Goal: Task Accomplishment & Management: Manage account settings

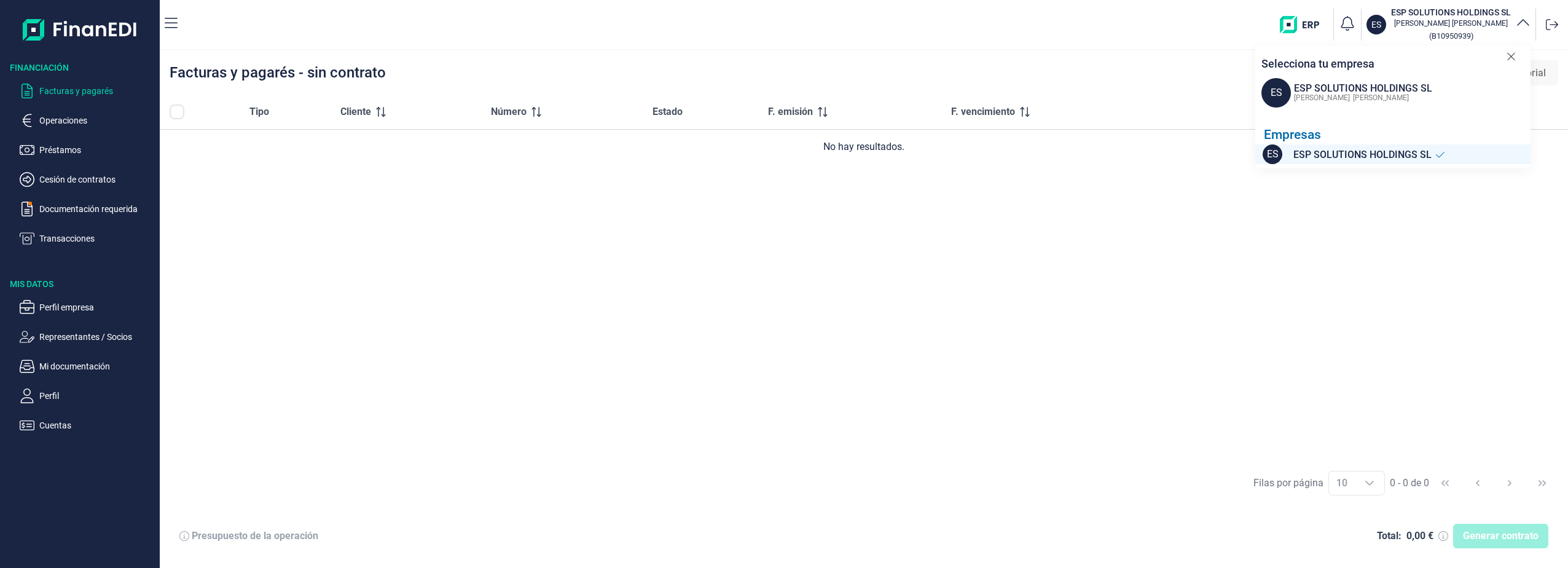
click at [1027, 38] on div "ES ESP SOLUTIONS HOLDINGS SL Pedro Carlos Palazon ( B10950939 ) Selecciona tu e…" at bounding box center [876, 25] width 1376 height 40
click at [74, 113] on p "Operaciones" at bounding box center [97, 120] width 116 height 14
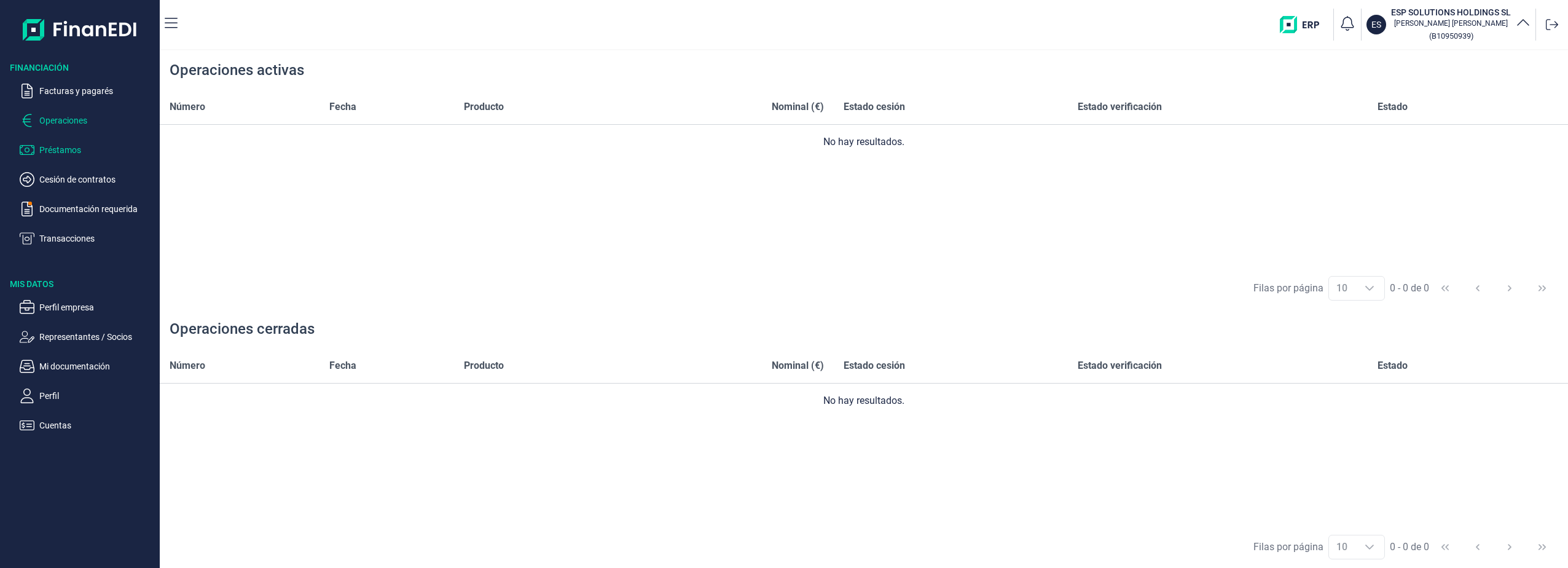
click at [67, 147] on p "Préstamos" at bounding box center [97, 150] width 116 height 14
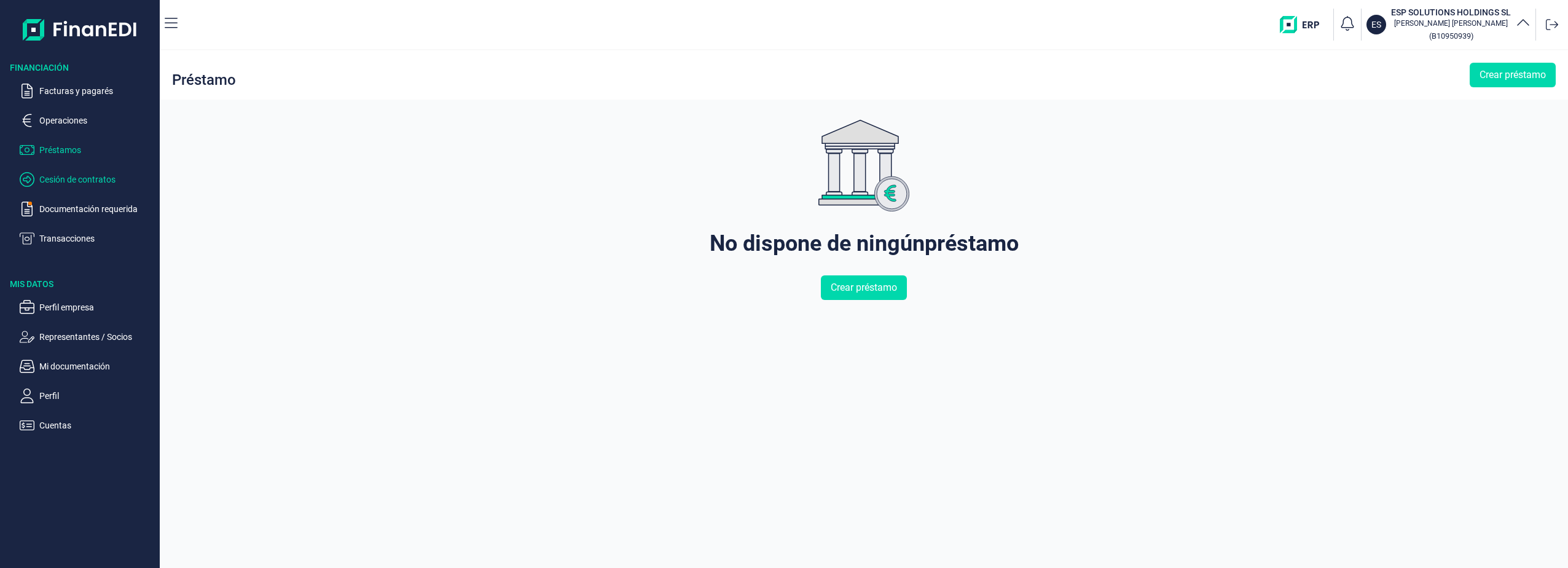
click at [74, 183] on p "Cesión de contratos" at bounding box center [97, 179] width 116 height 14
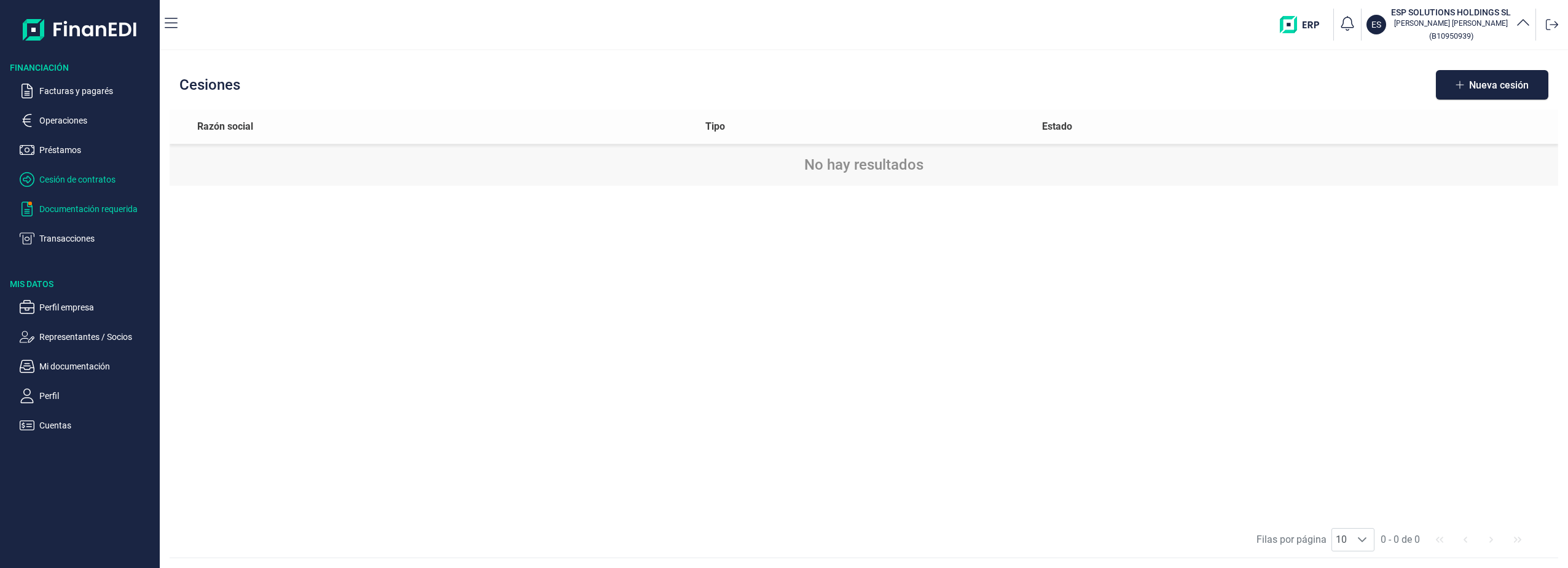
click at [60, 208] on p "Documentación requerida" at bounding box center [97, 208] width 116 height 14
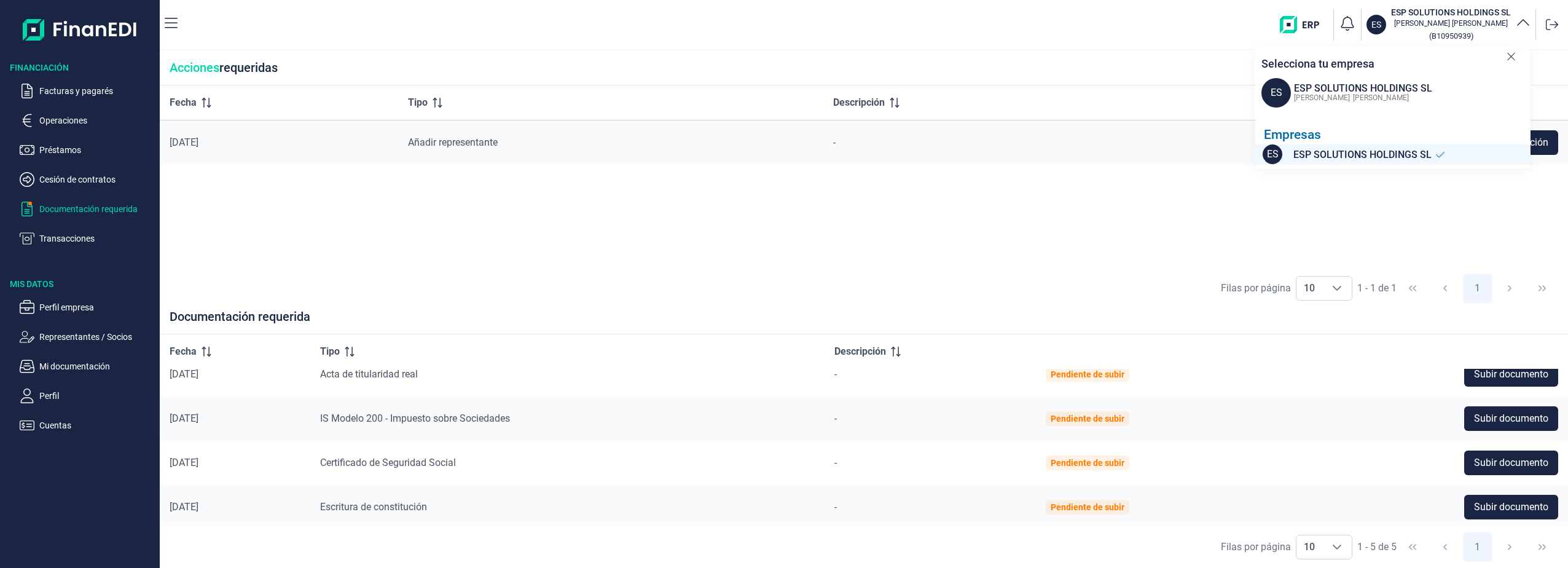
scroll to position [65, 0]
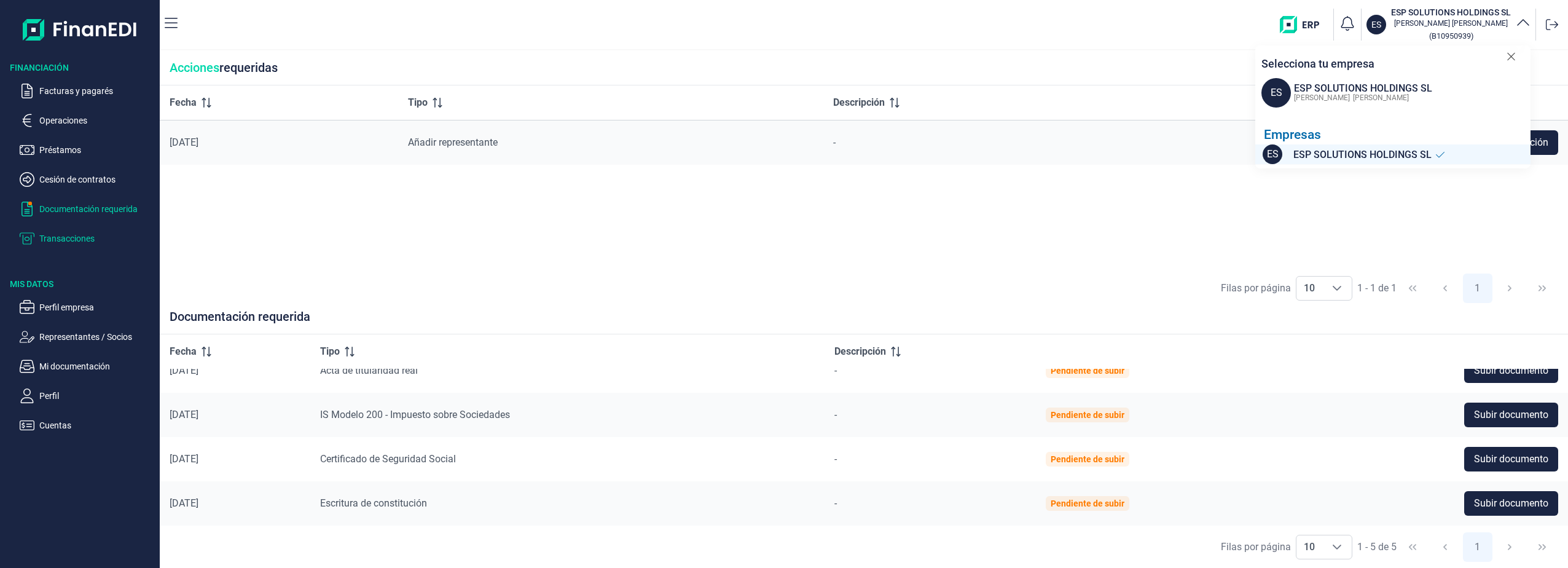
click at [59, 242] on p "Transacciones" at bounding box center [97, 238] width 116 height 14
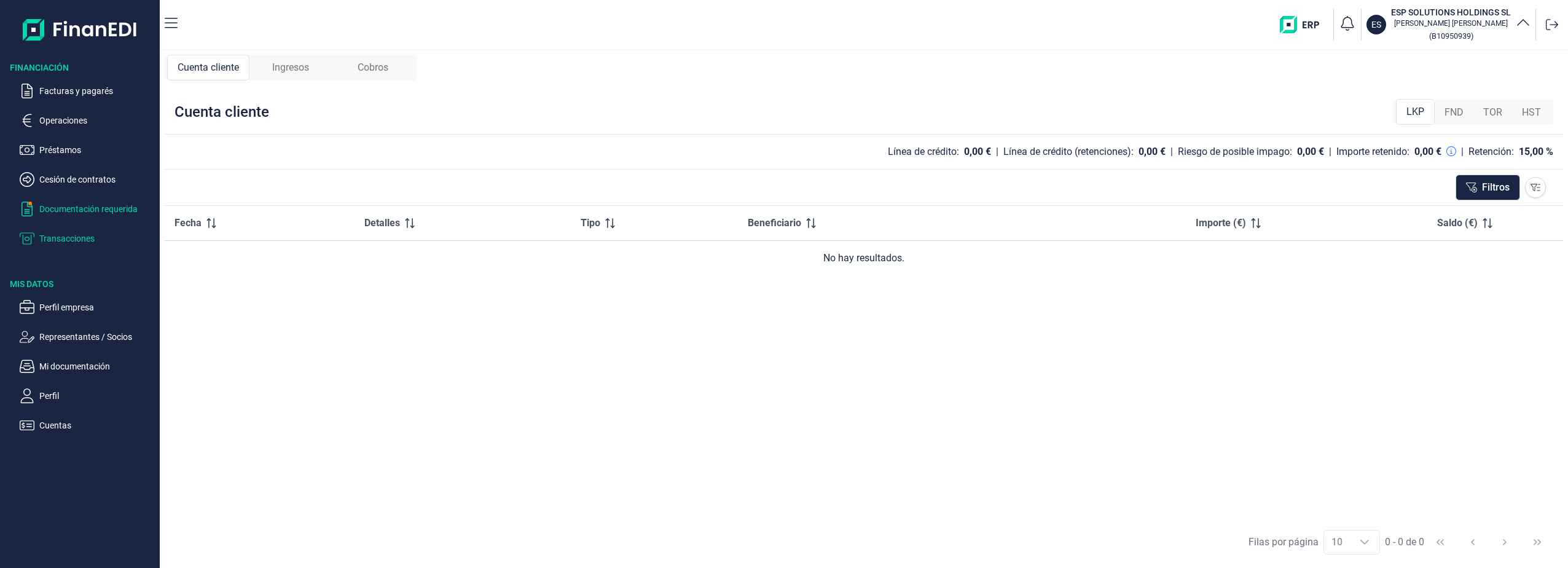
click at [86, 209] on p "Documentación requerida" at bounding box center [97, 208] width 116 height 14
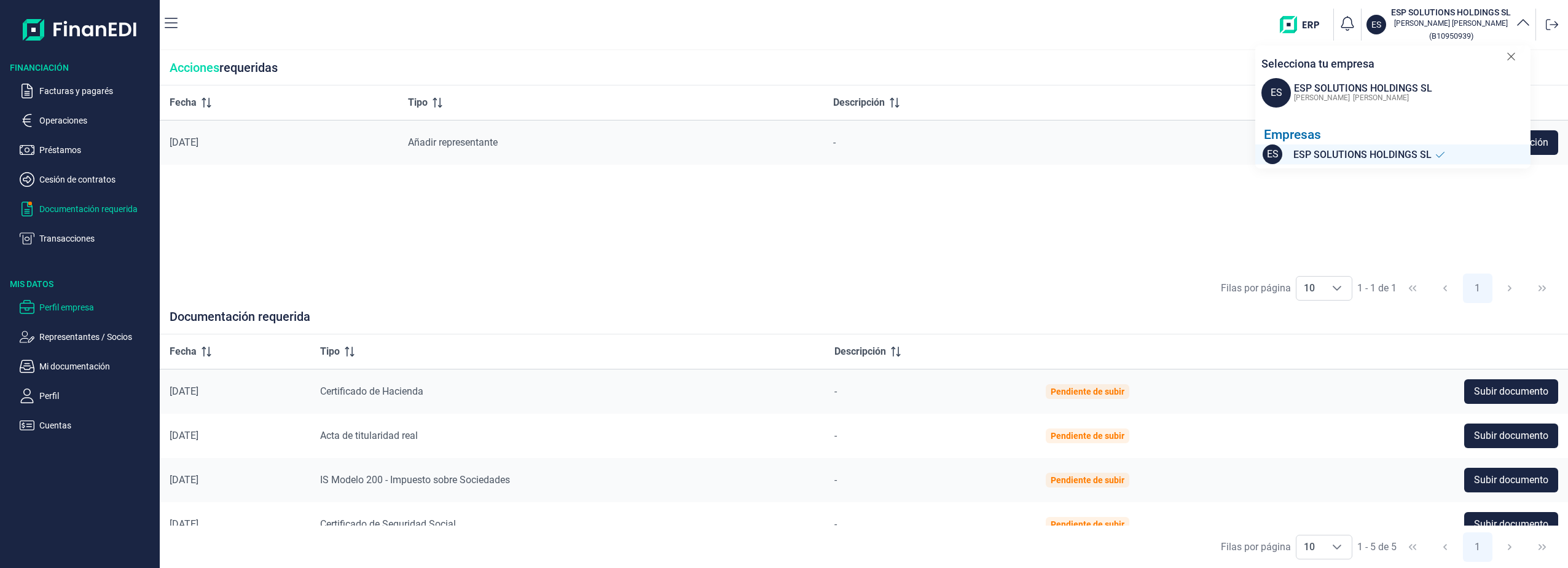
click at [67, 303] on p "Perfil empresa" at bounding box center [97, 307] width 116 height 14
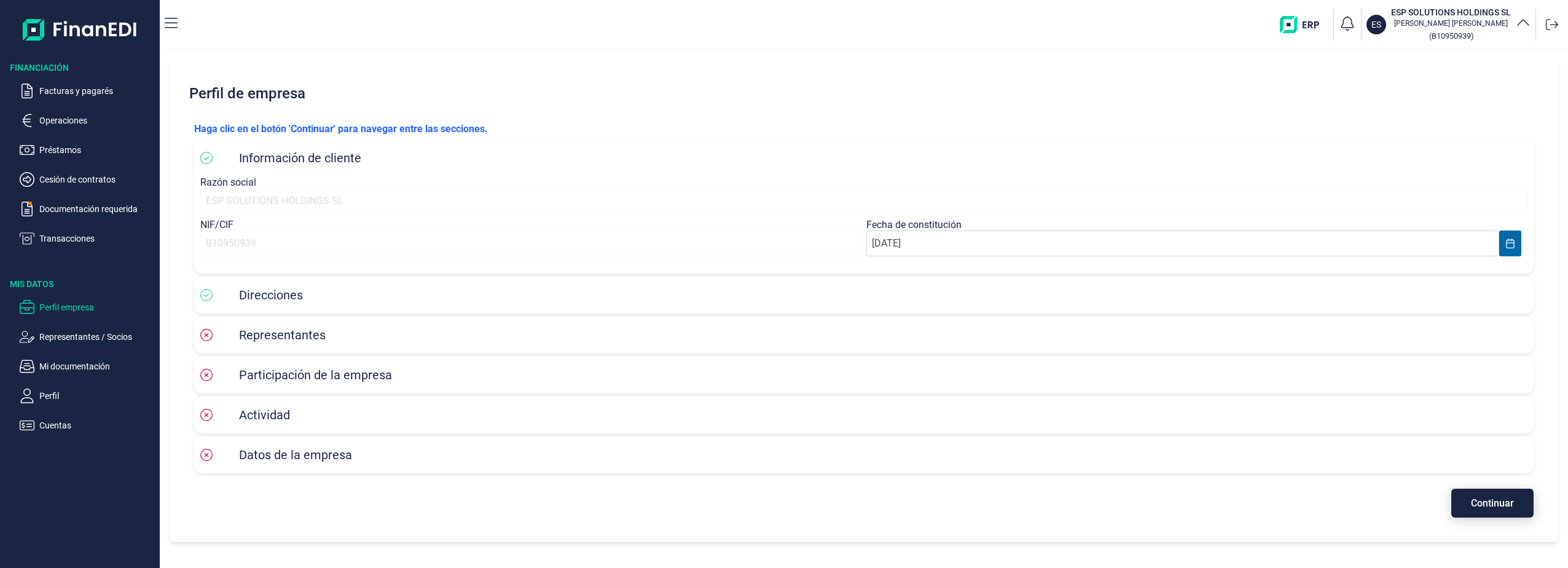
click at [1472, 500] on span "Continuar" at bounding box center [1492, 503] width 43 height 9
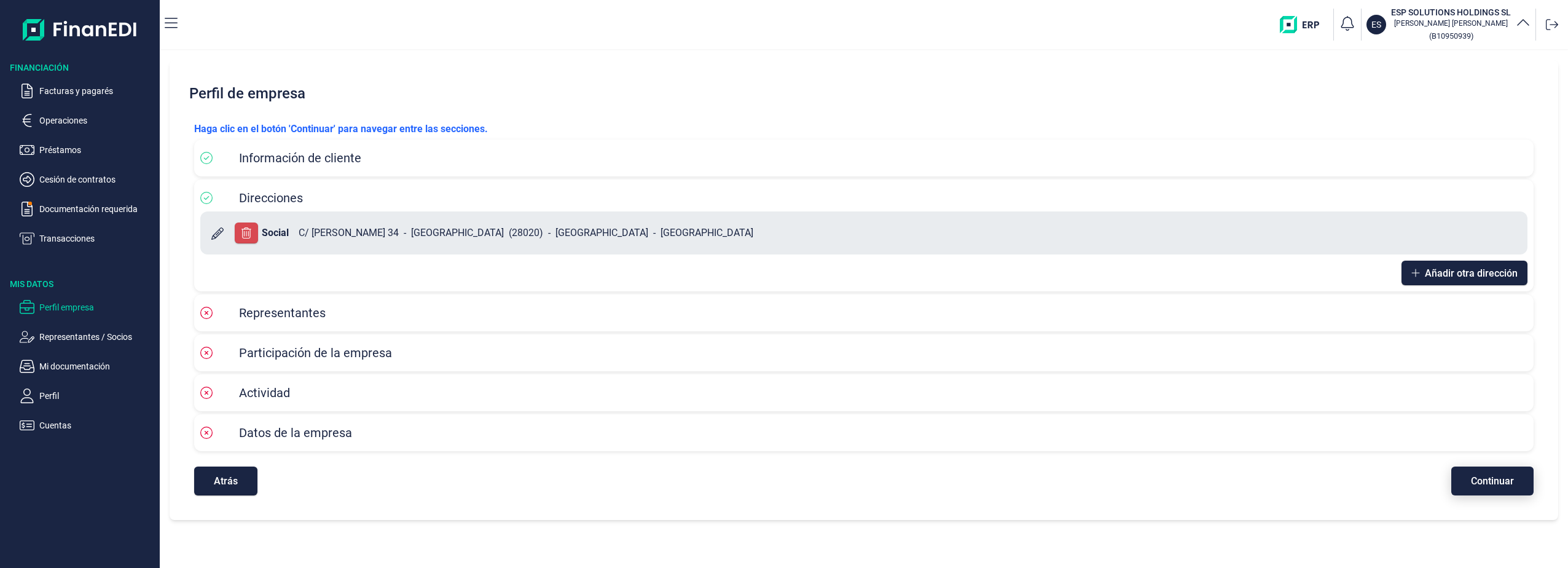
click at [1494, 479] on span "Continuar" at bounding box center [1492, 480] width 43 height 9
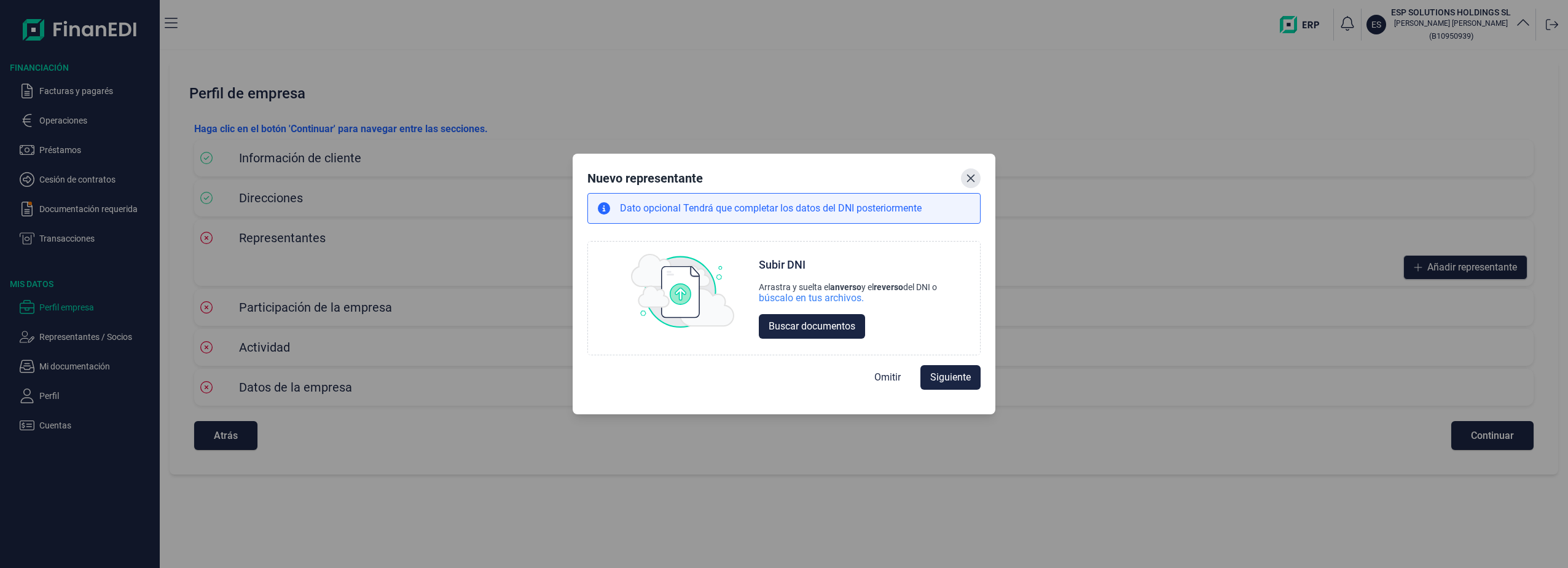
click at [972, 180] on icon "Close" at bounding box center [970, 178] width 8 height 8
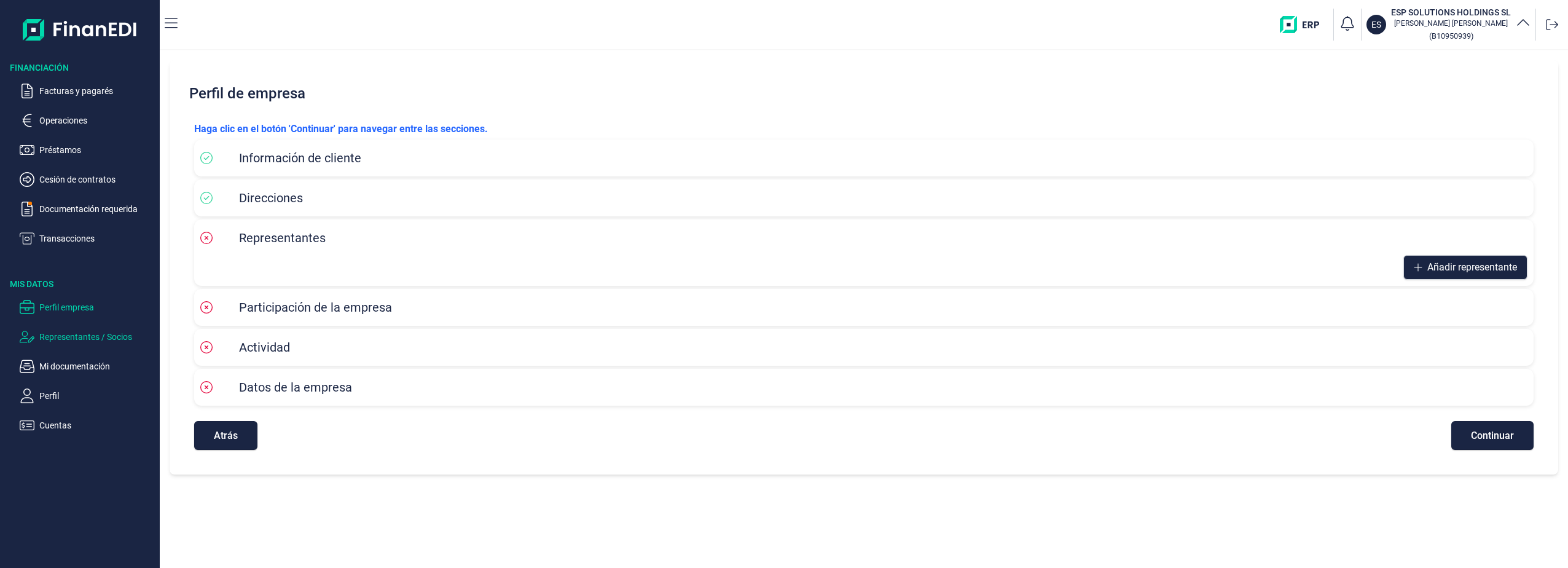
click at [62, 338] on p "Representantes / Socios" at bounding box center [97, 336] width 116 height 14
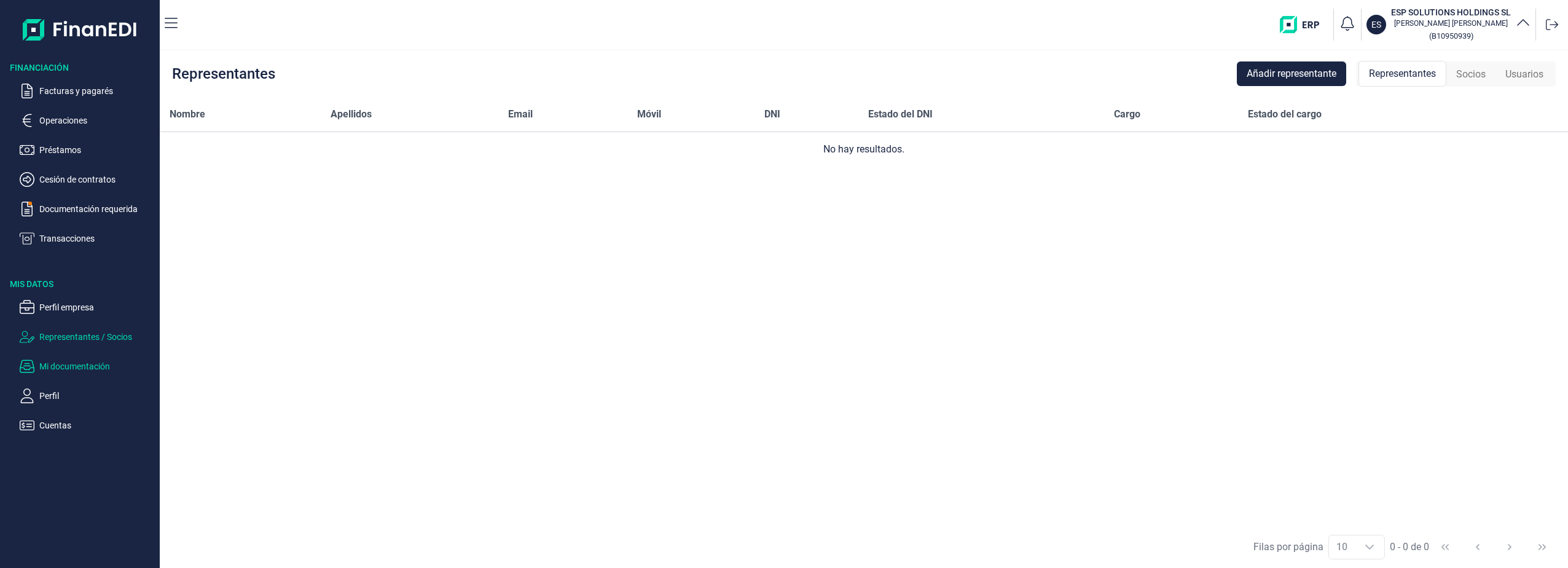
click at [48, 369] on p "Mi documentación" at bounding box center [97, 366] width 116 height 14
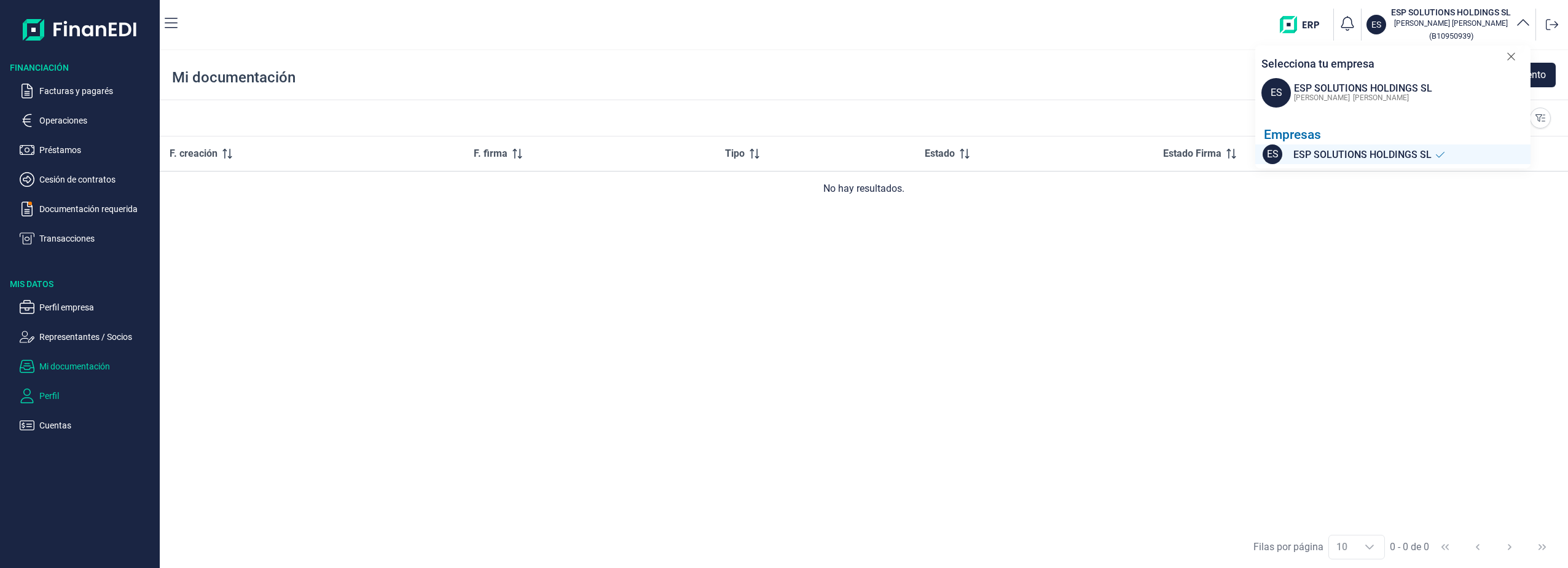
click at [61, 390] on p "Perfil" at bounding box center [97, 395] width 116 height 14
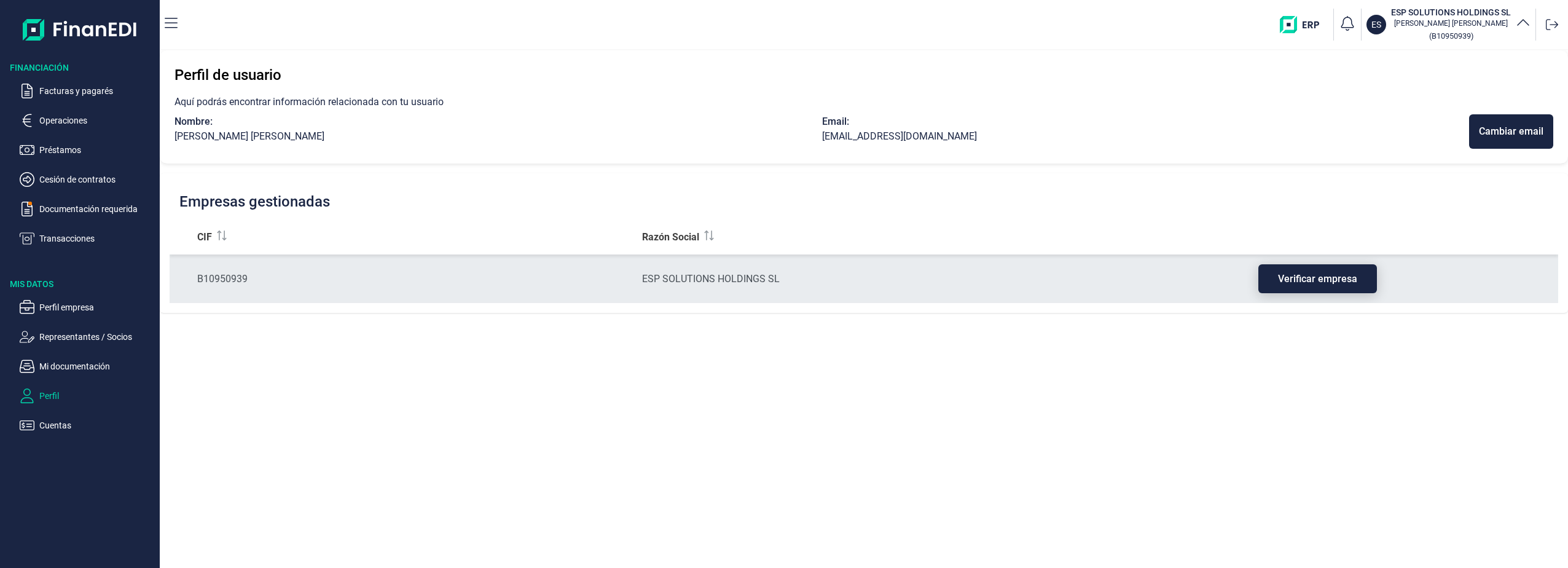
click at [1305, 288] on button "Verificar empresa" at bounding box center [1318, 279] width 118 height 29
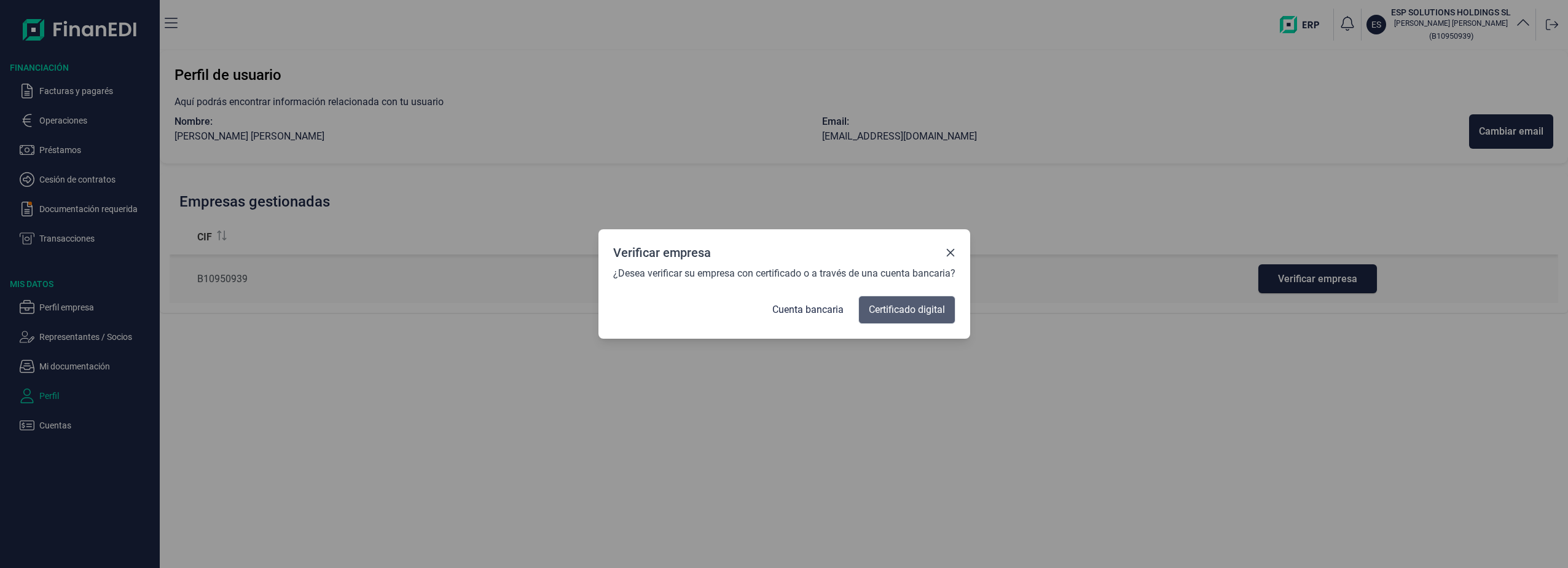
click at [897, 314] on span "Certificado digital" at bounding box center [907, 309] width 76 height 14
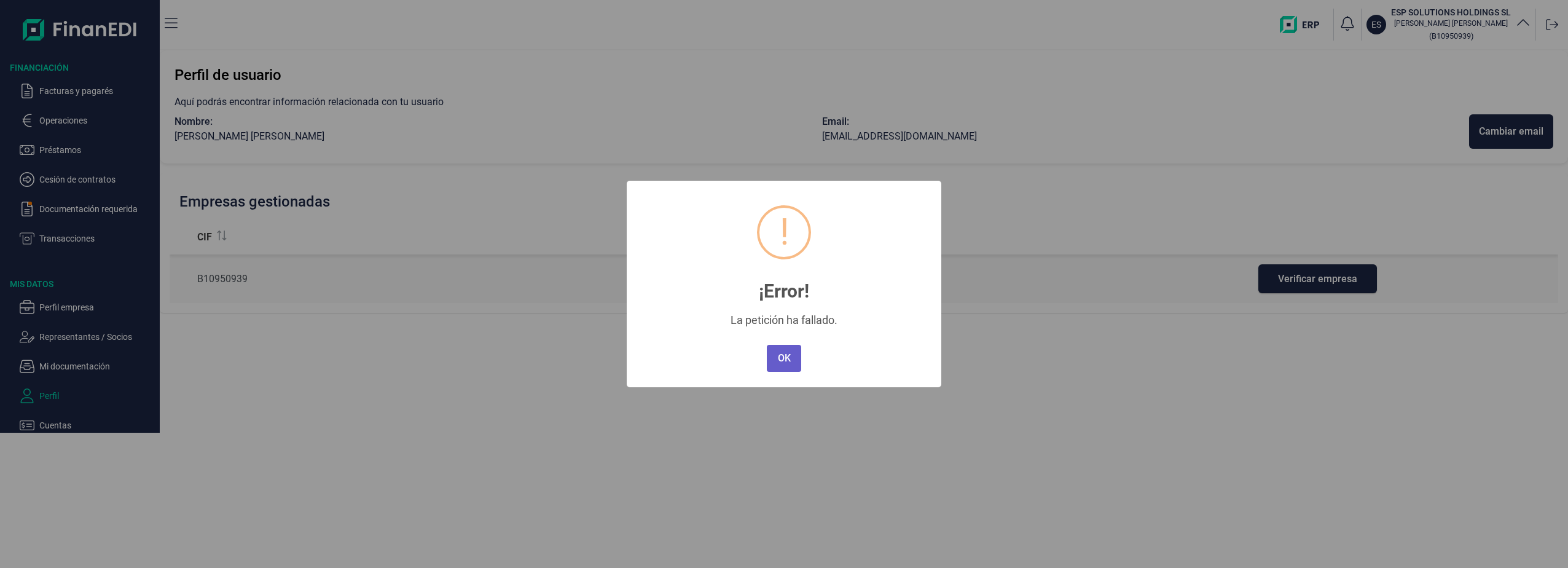
click at [782, 352] on button "OK" at bounding box center [784, 358] width 35 height 27
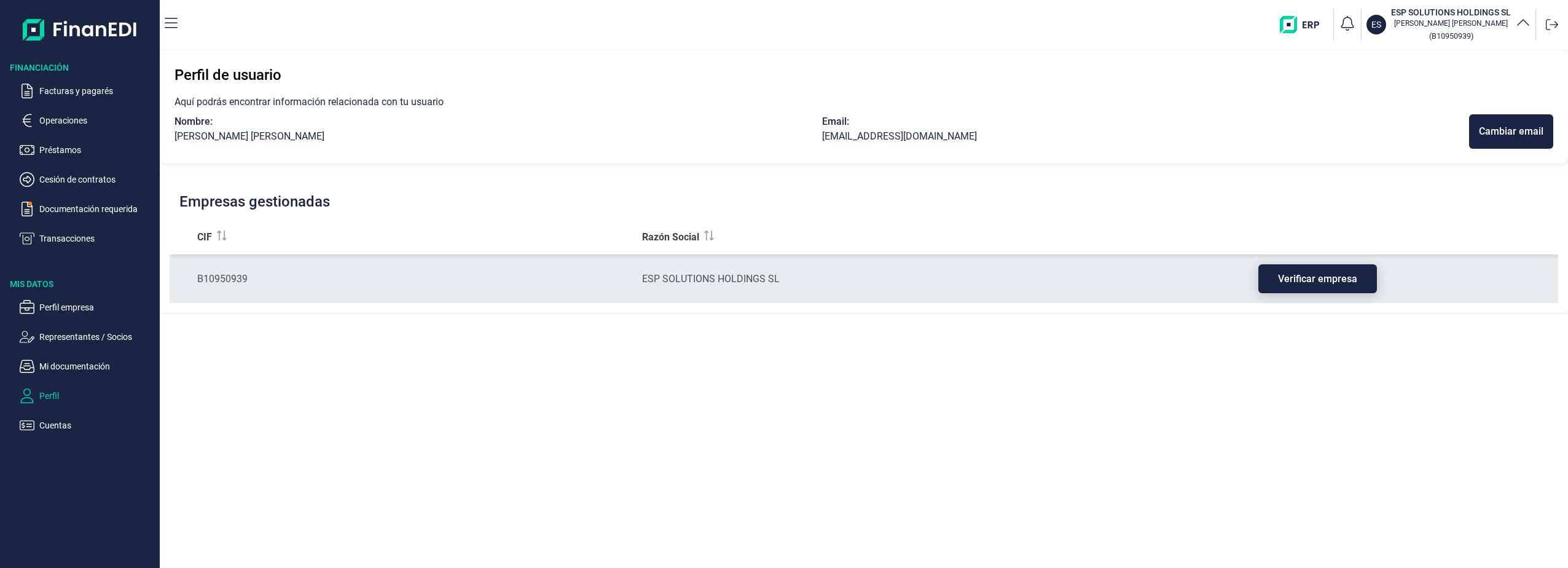
click at [1329, 282] on span "Verificar empresa" at bounding box center [1318, 278] width 79 height 9
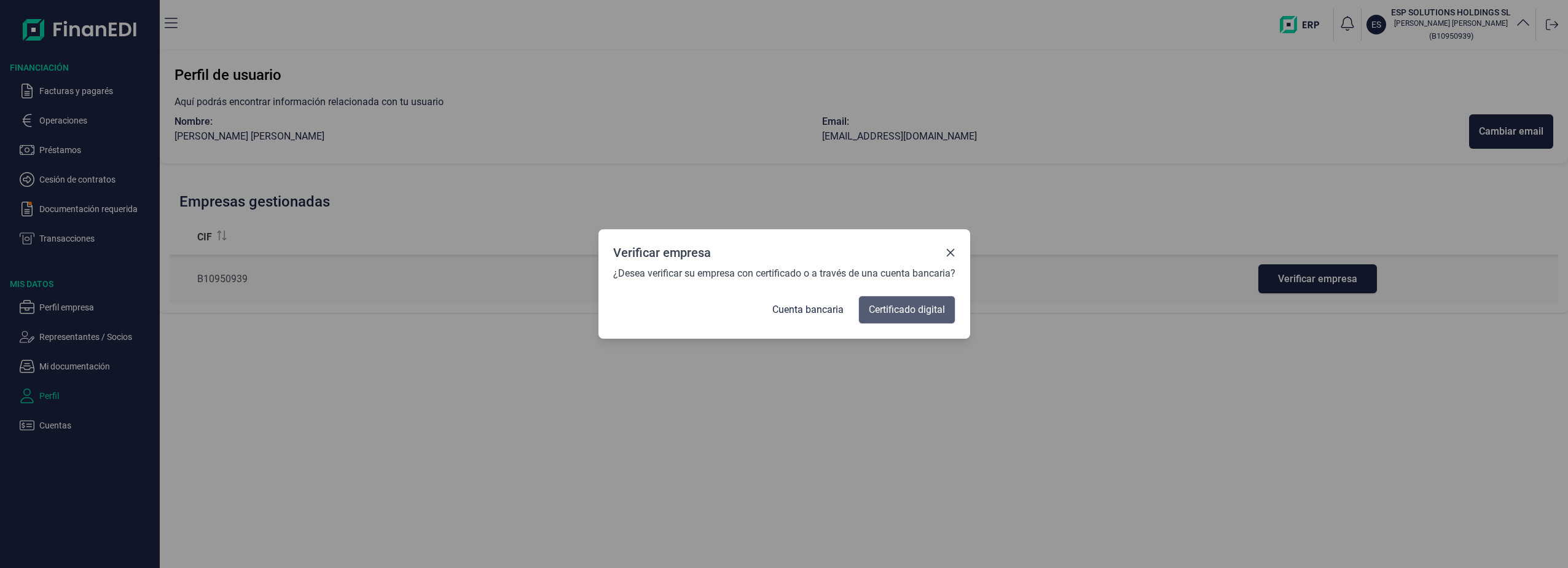
click at [916, 309] on span "Certificado digital" at bounding box center [907, 309] width 76 height 14
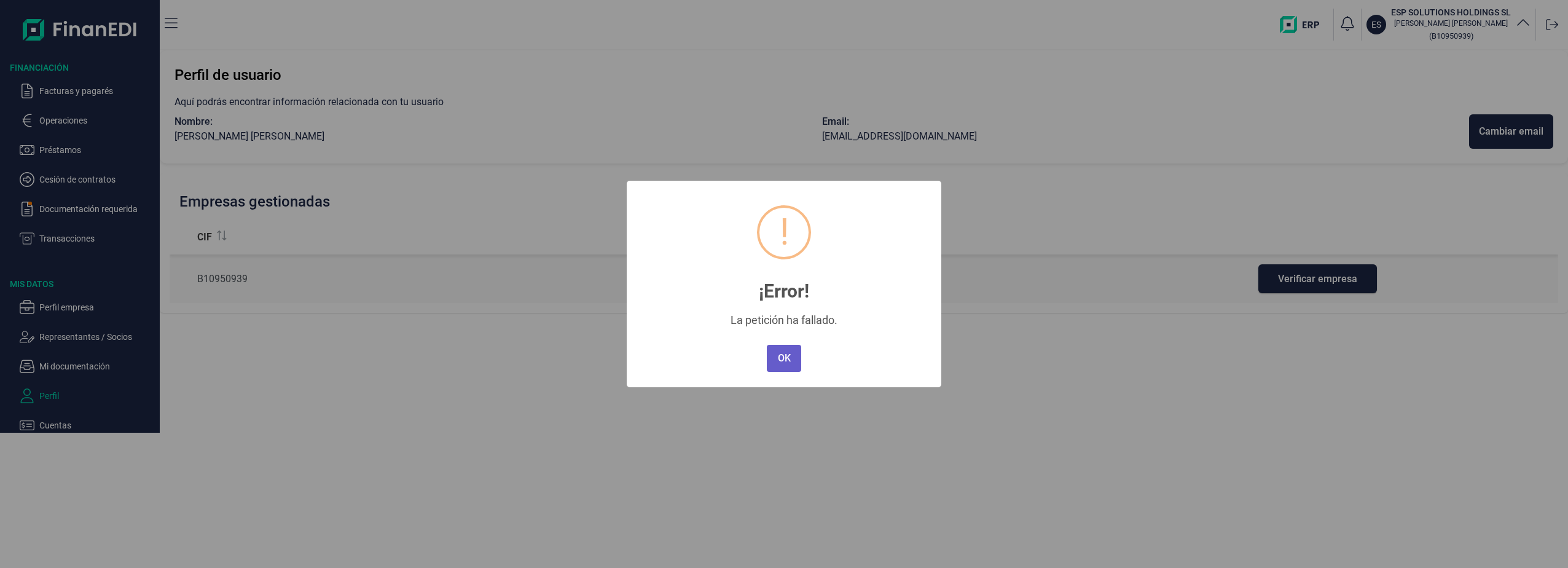
click at [791, 361] on button "OK" at bounding box center [784, 358] width 35 height 27
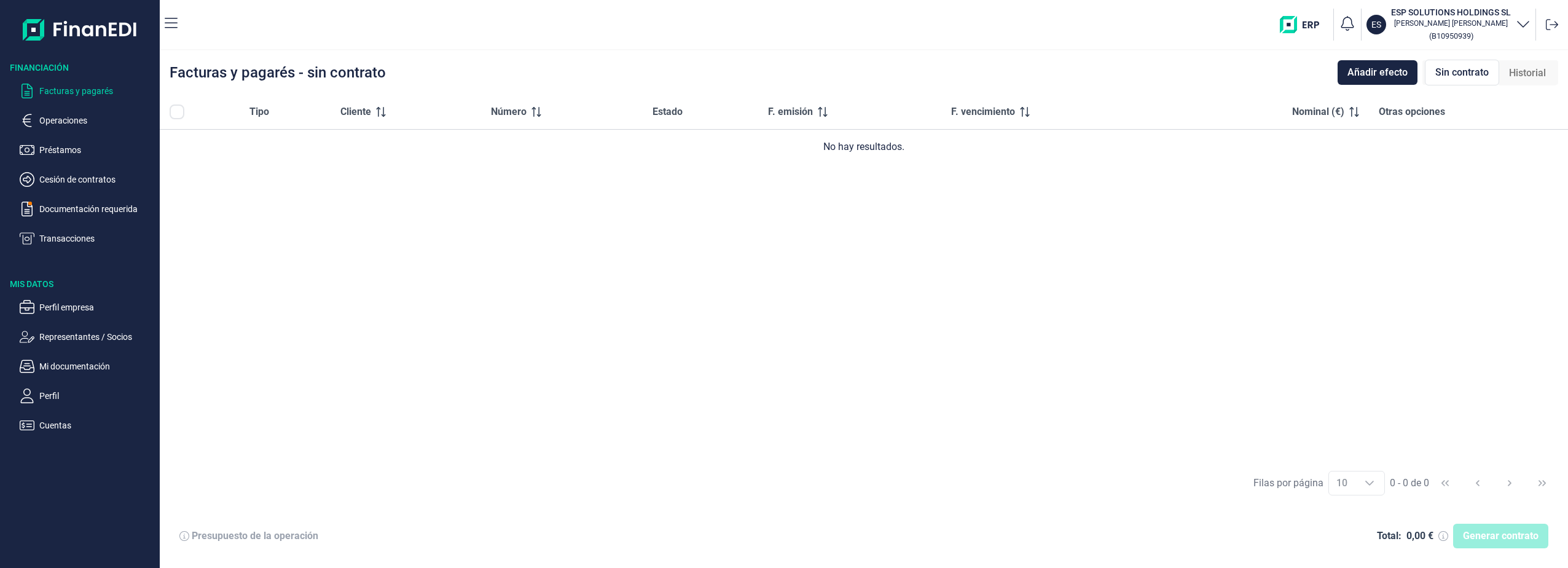
click at [64, 303] on p "Perfil empresa" at bounding box center [97, 307] width 116 height 14
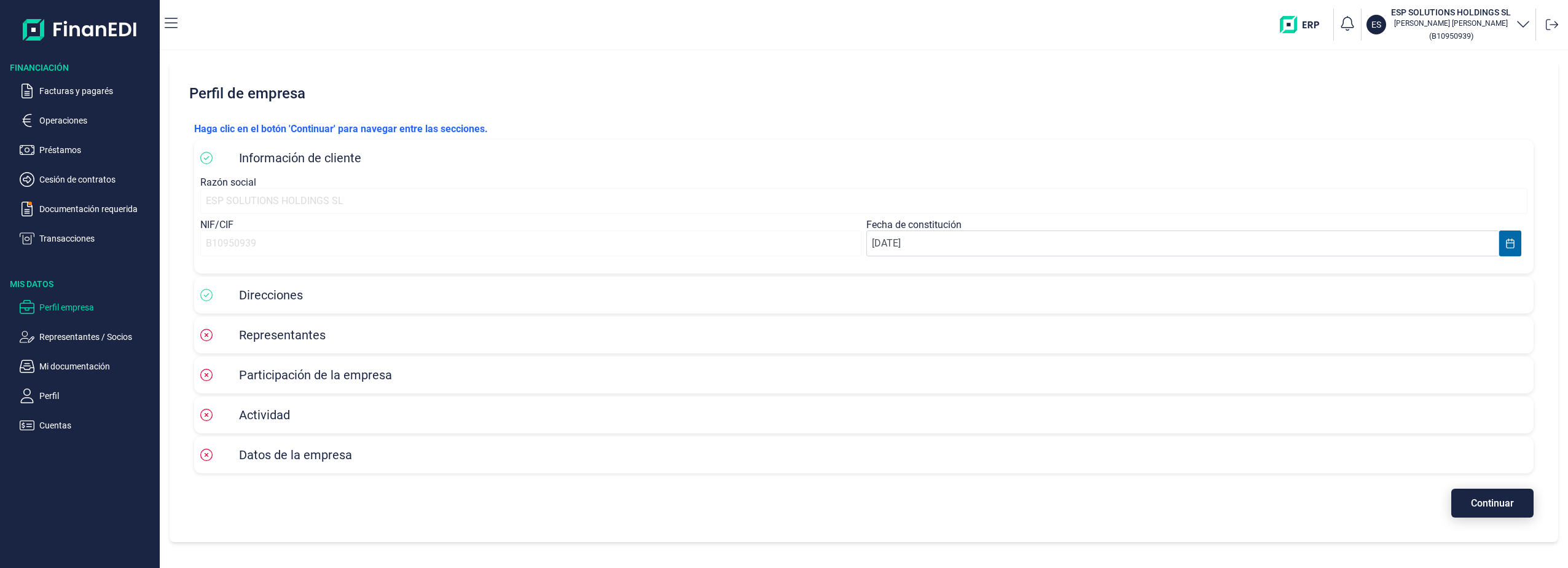
click at [1492, 511] on button "Continuar" at bounding box center [1492, 503] width 82 height 29
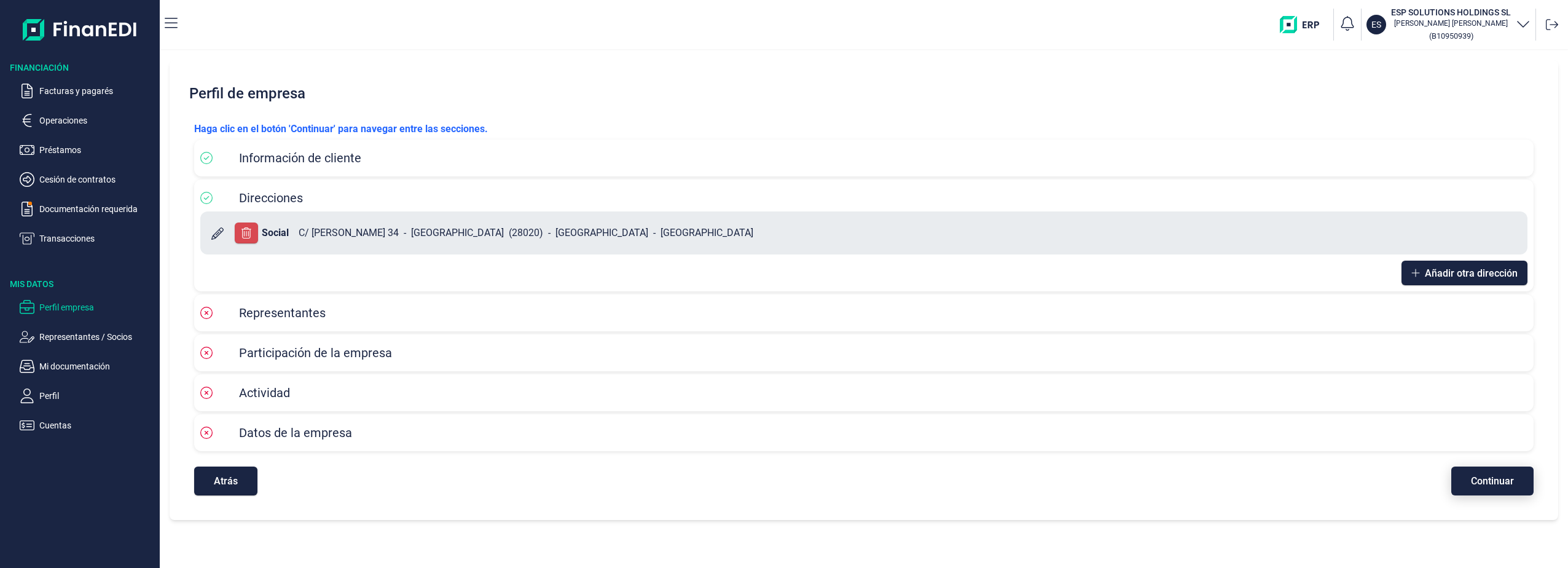
click at [1479, 478] on span "Continuar" at bounding box center [1492, 480] width 43 height 9
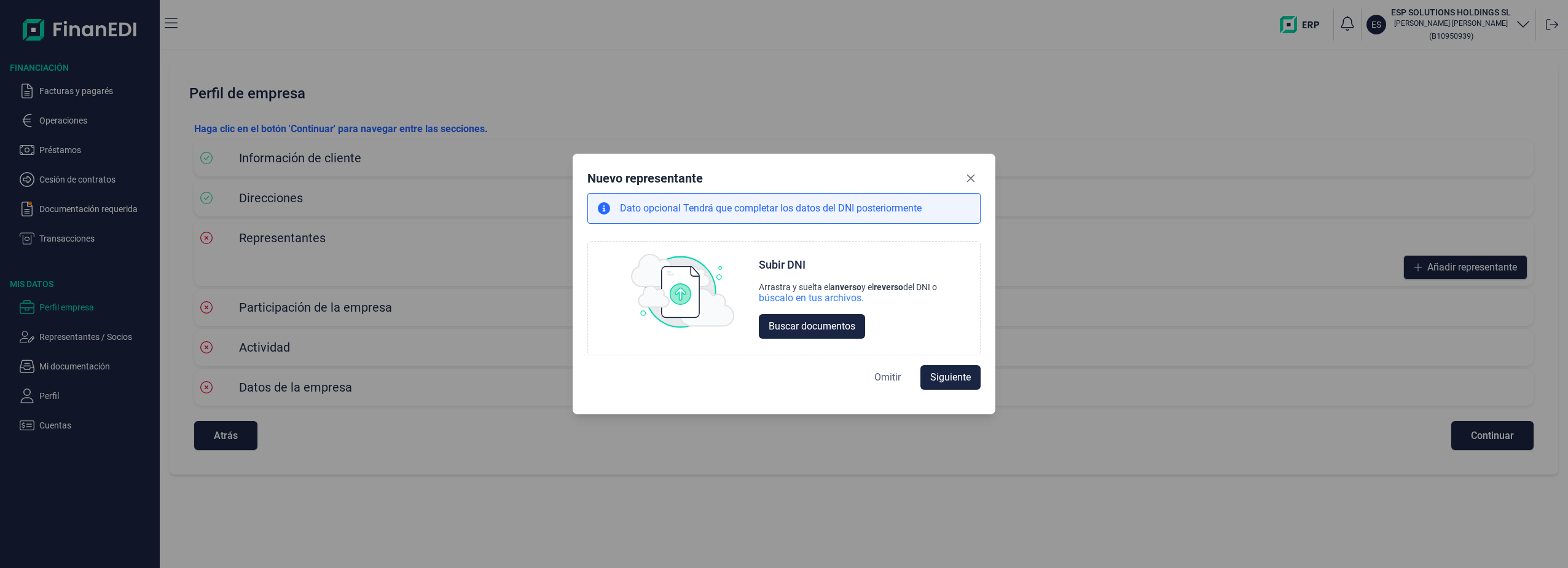
click at [893, 376] on span "Omitir" at bounding box center [887, 377] width 26 height 14
select select "ES"
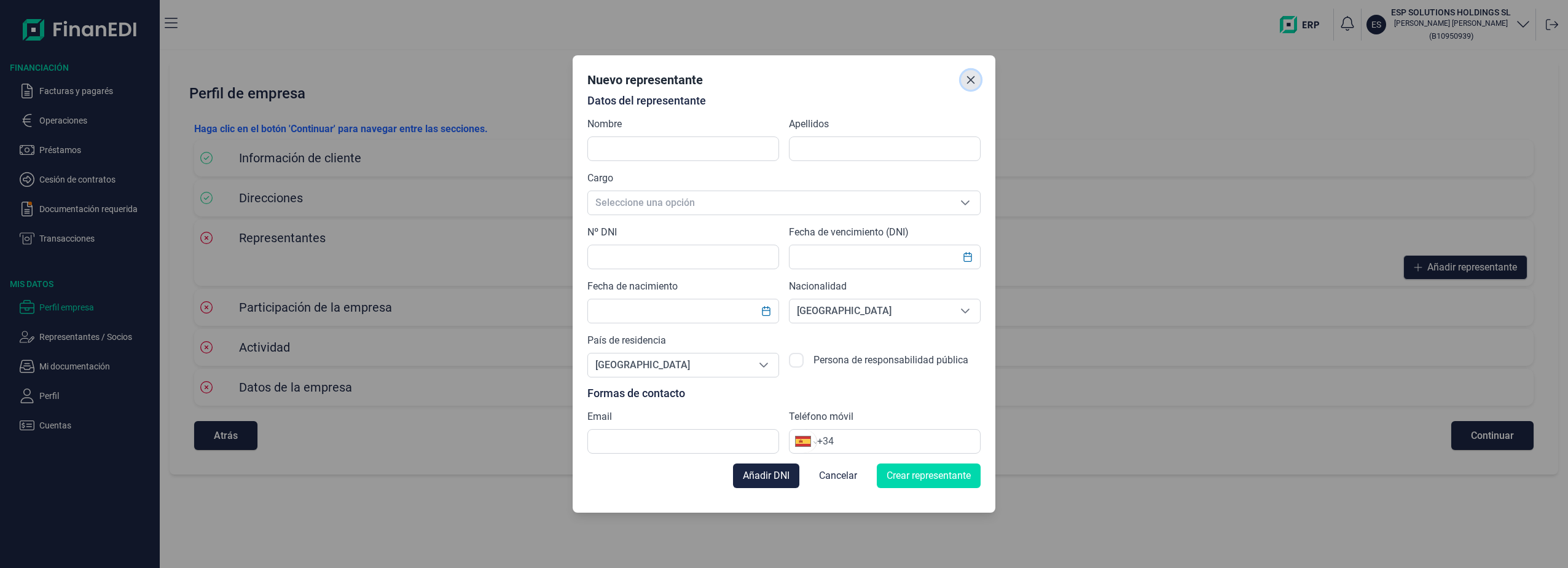
click at [973, 79] on icon "Close" at bounding box center [971, 80] width 10 height 10
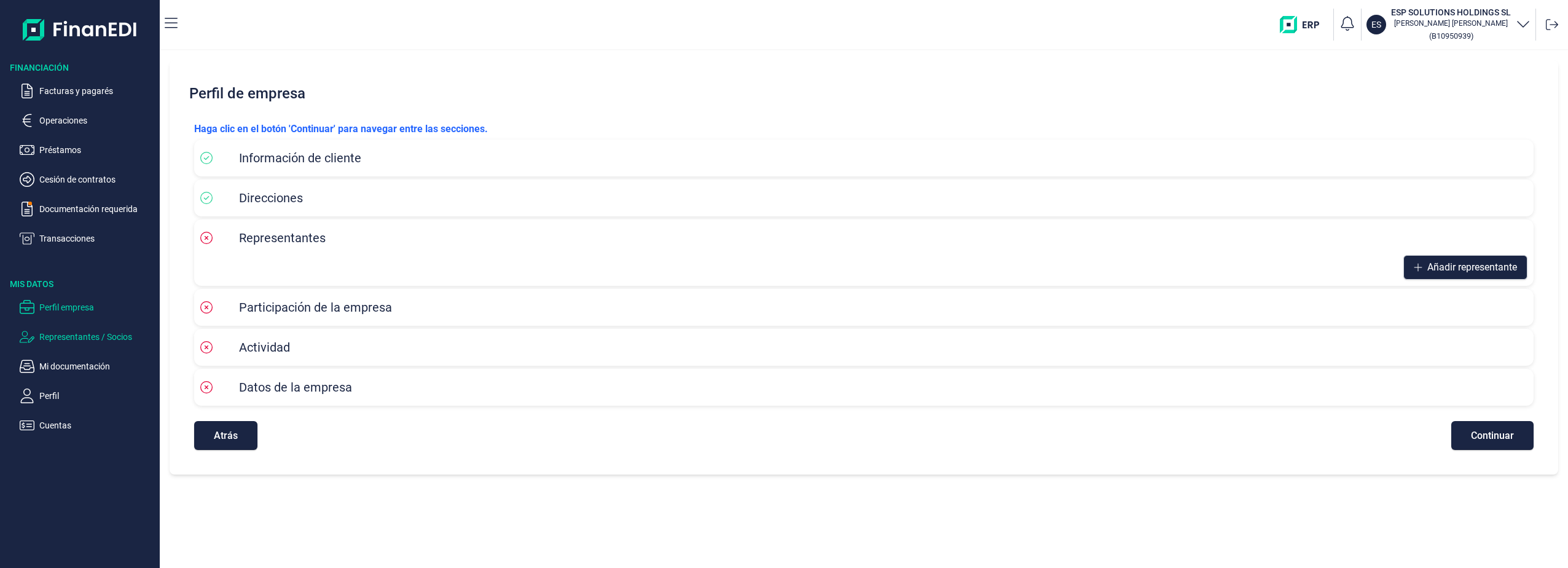
click at [85, 333] on p "Representantes / Socios" at bounding box center [97, 336] width 116 height 14
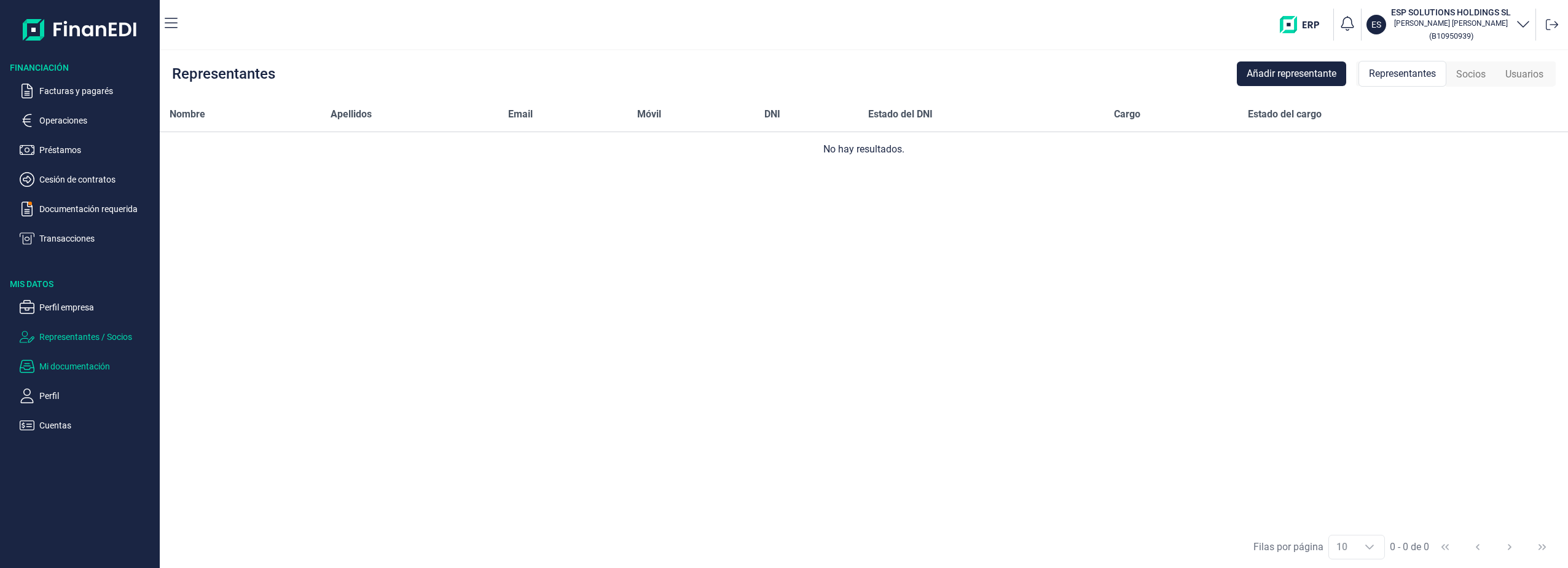
click at [76, 369] on p "Mi documentación" at bounding box center [97, 366] width 116 height 14
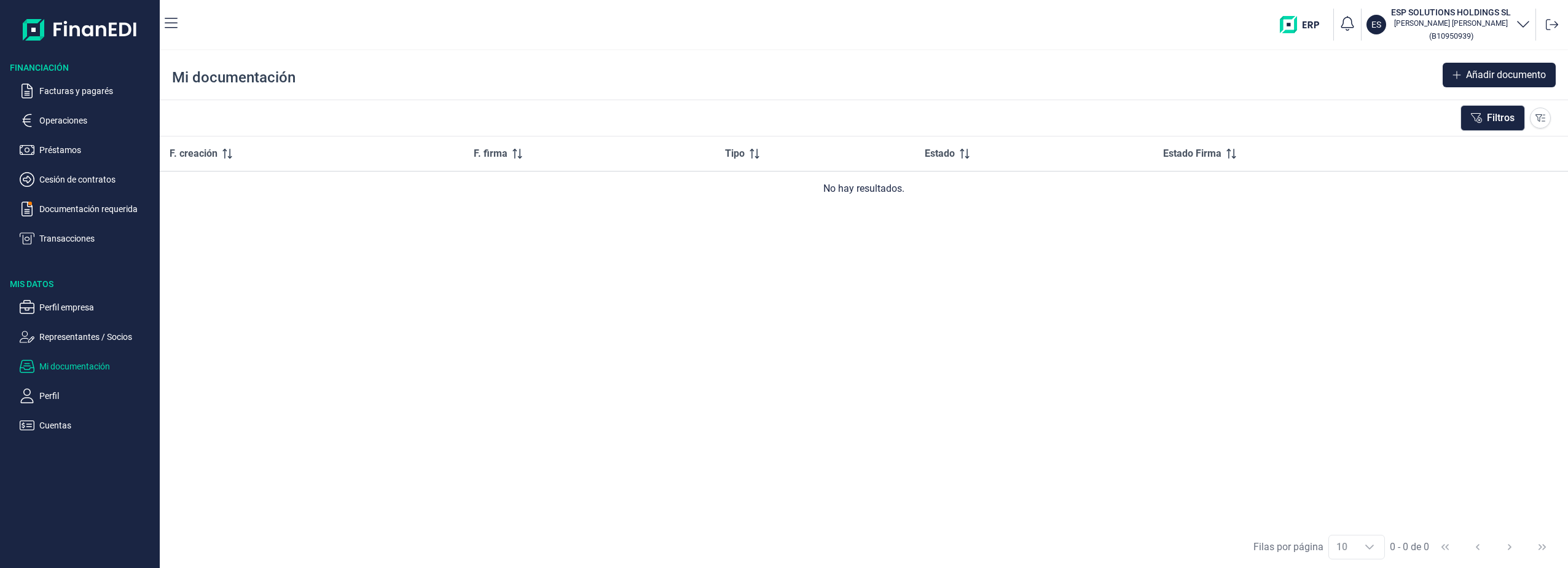
click at [53, 386] on ul "Perfil empresa Representantes / Socios Mi documentación Perfil Cuentas" at bounding box center [79, 361] width 160 height 143
click at [50, 395] on p "Perfil" at bounding box center [97, 395] width 116 height 14
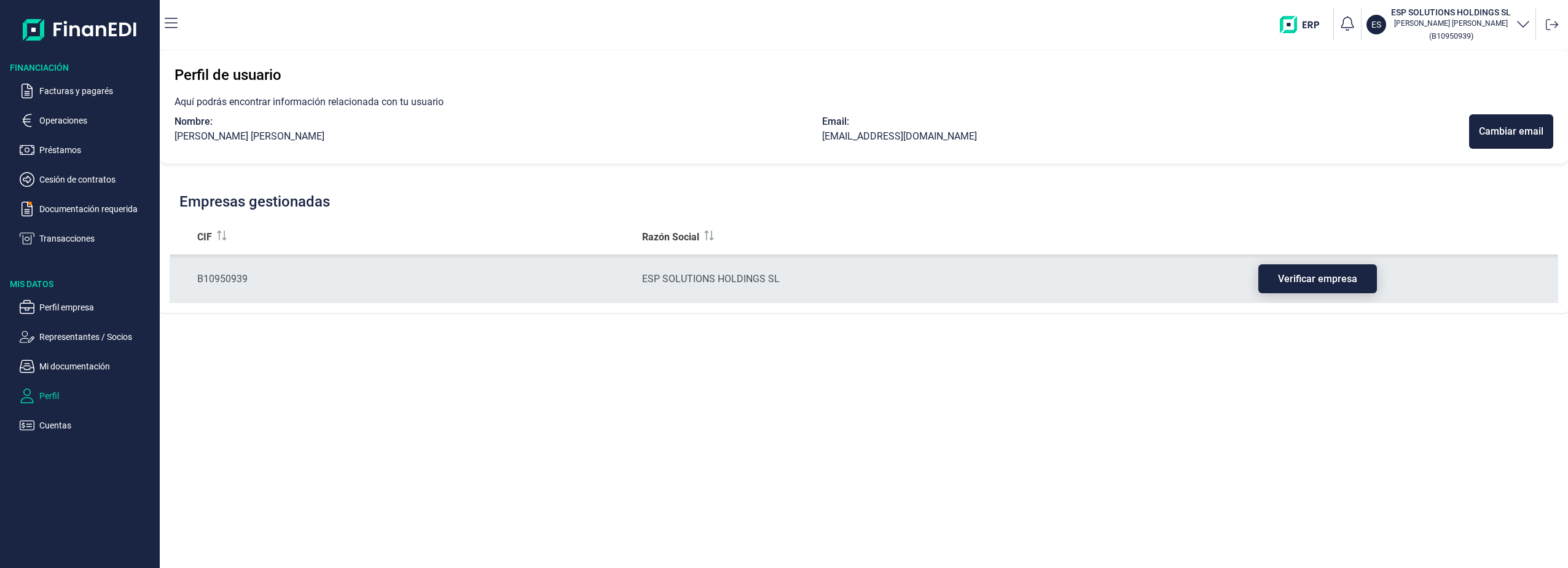
click at [1329, 277] on span "Verificar empresa" at bounding box center [1318, 278] width 79 height 9
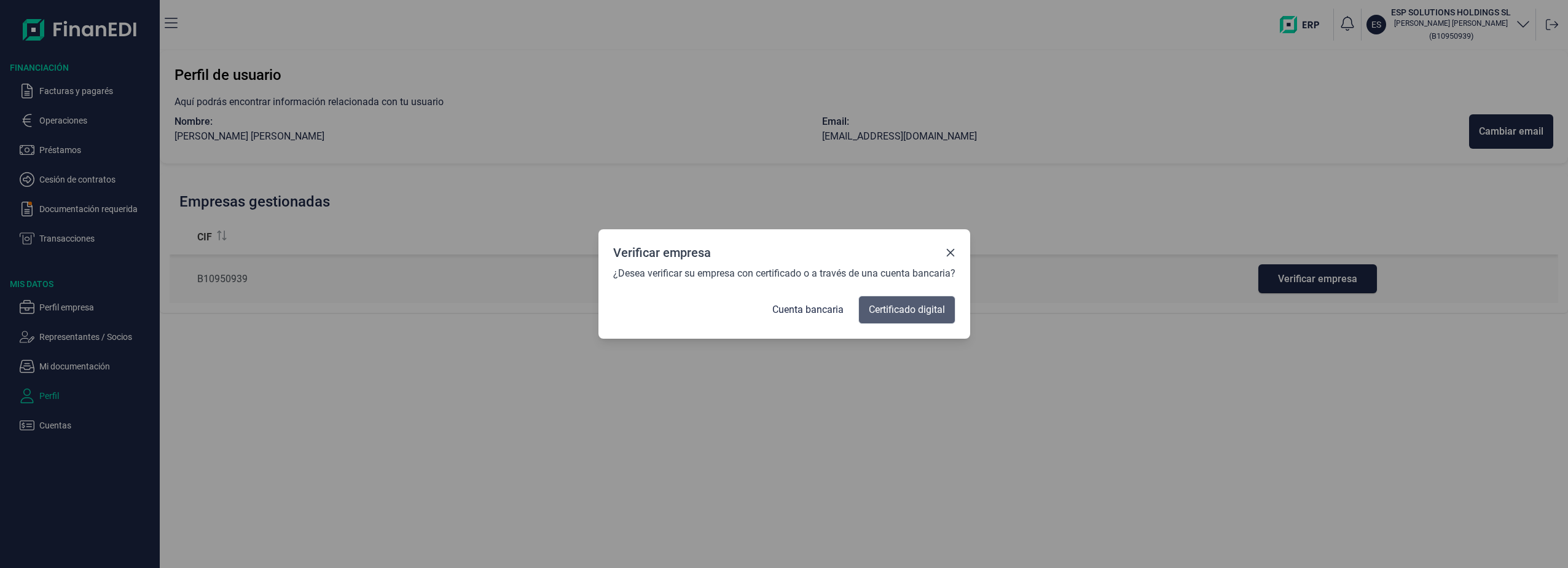
click at [894, 311] on span "Certificado digital" at bounding box center [907, 309] width 76 height 14
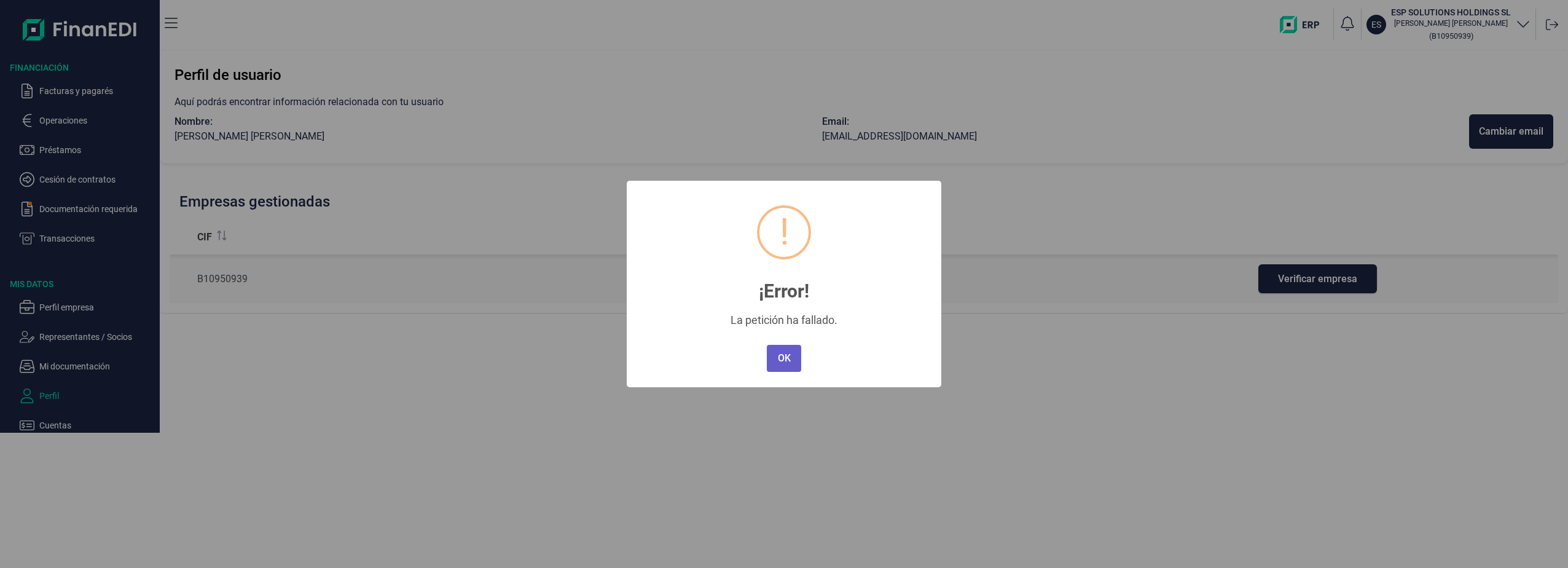
click at [786, 357] on button "OK" at bounding box center [784, 358] width 35 height 27
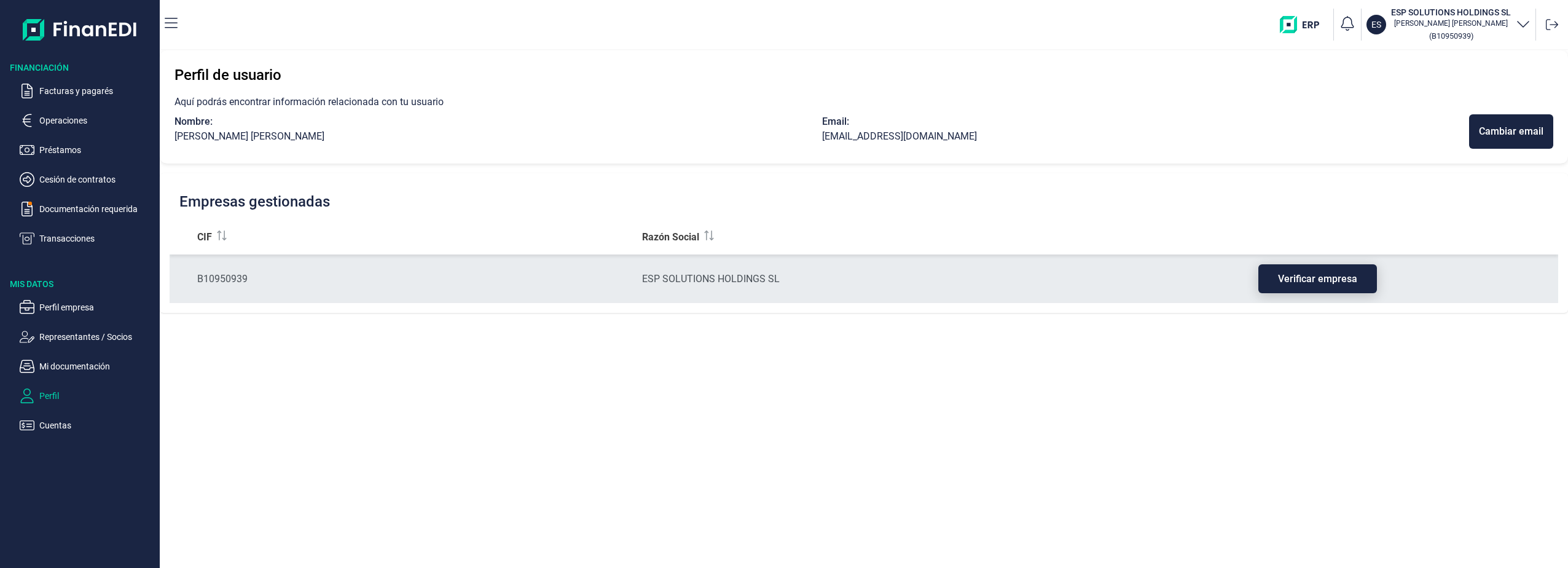
click at [1306, 280] on span "Verificar empresa" at bounding box center [1318, 278] width 79 height 9
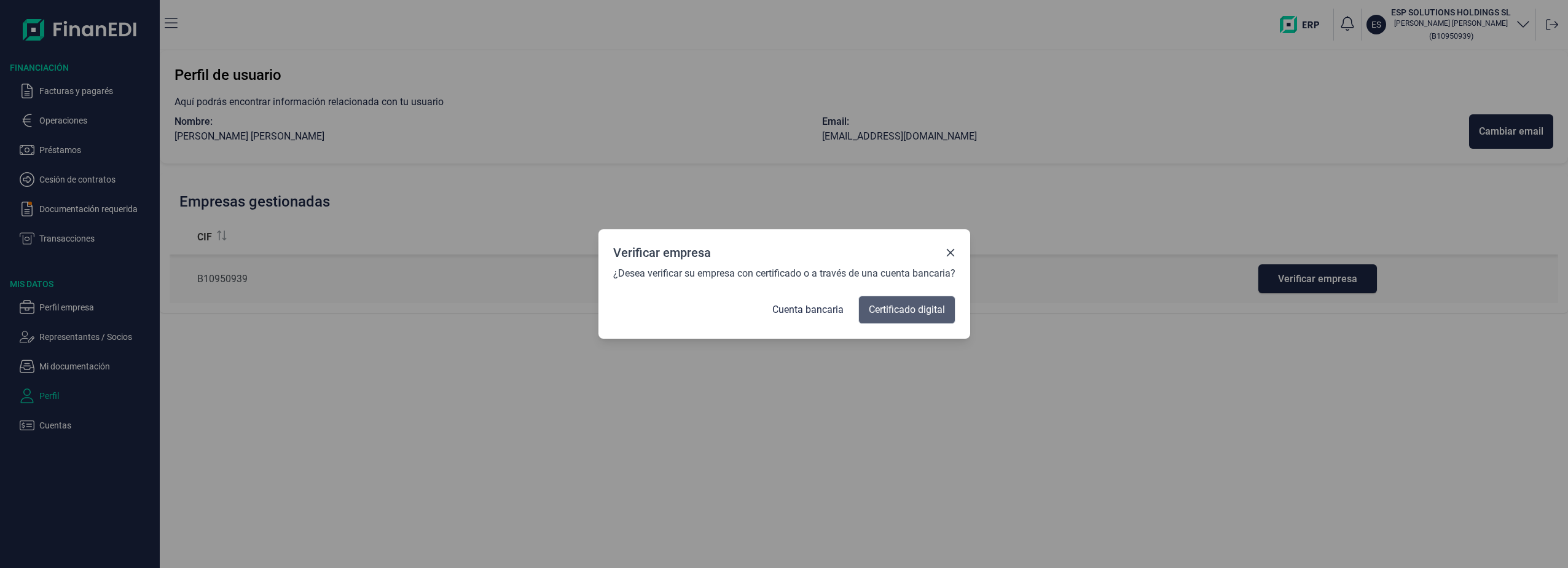
click at [914, 309] on span "Certificado digital" at bounding box center [907, 309] width 76 height 14
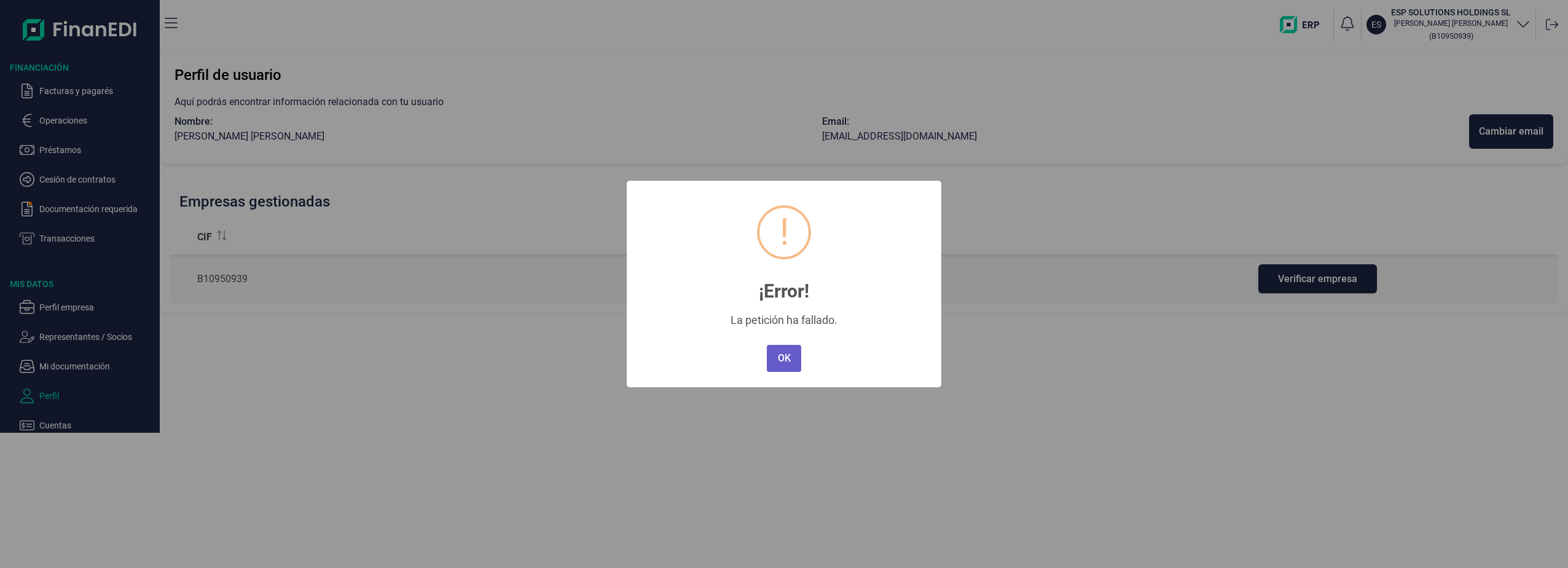
click at [792, 363] on button "OK" at bounding box center [784, 358] width 35 height 27
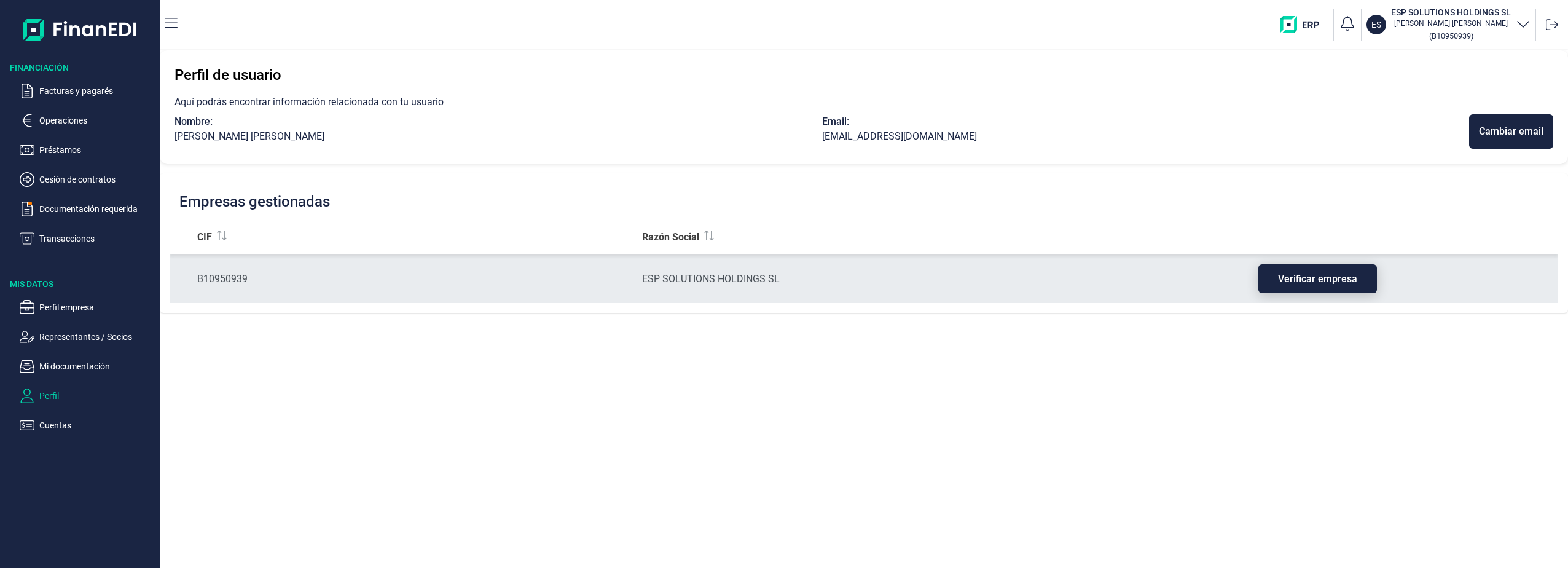
click at [1336, 285] on button "Verificar empresa" at bounding box center [1318, 279] width 118 height 29
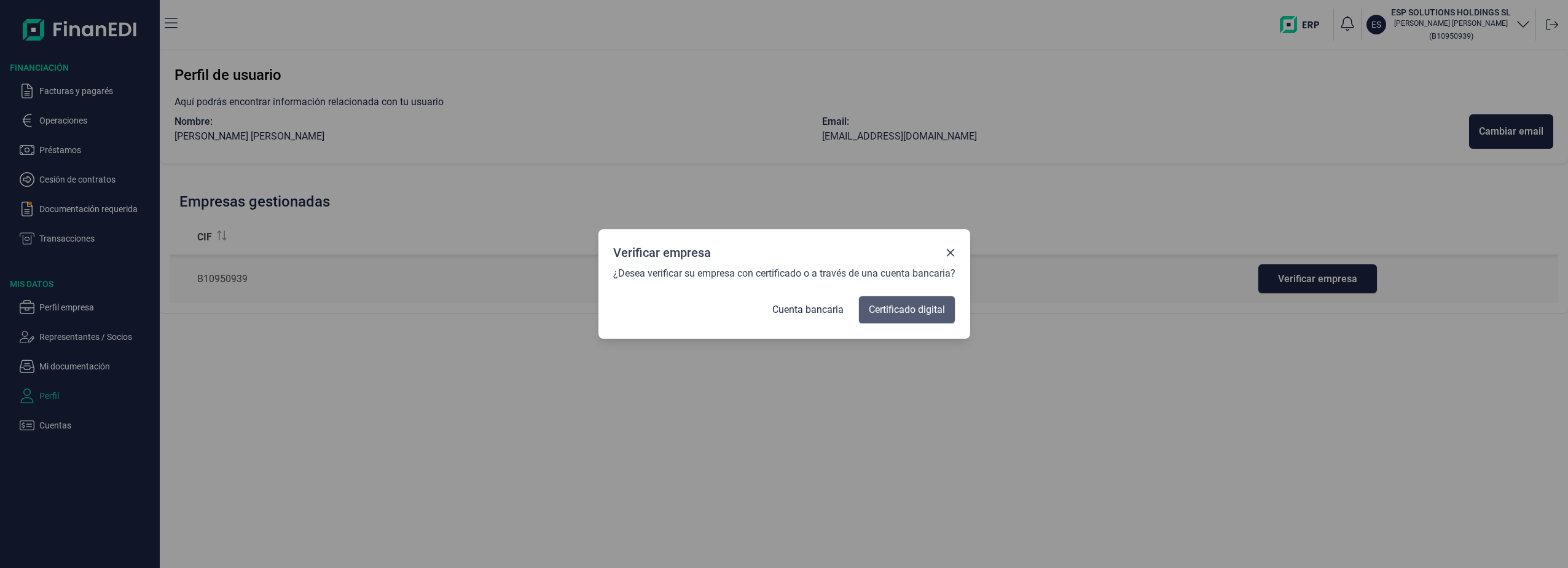
click at [931, 304] on span "Certificado digital" at bounding box center [907, 309] width 76 height 14
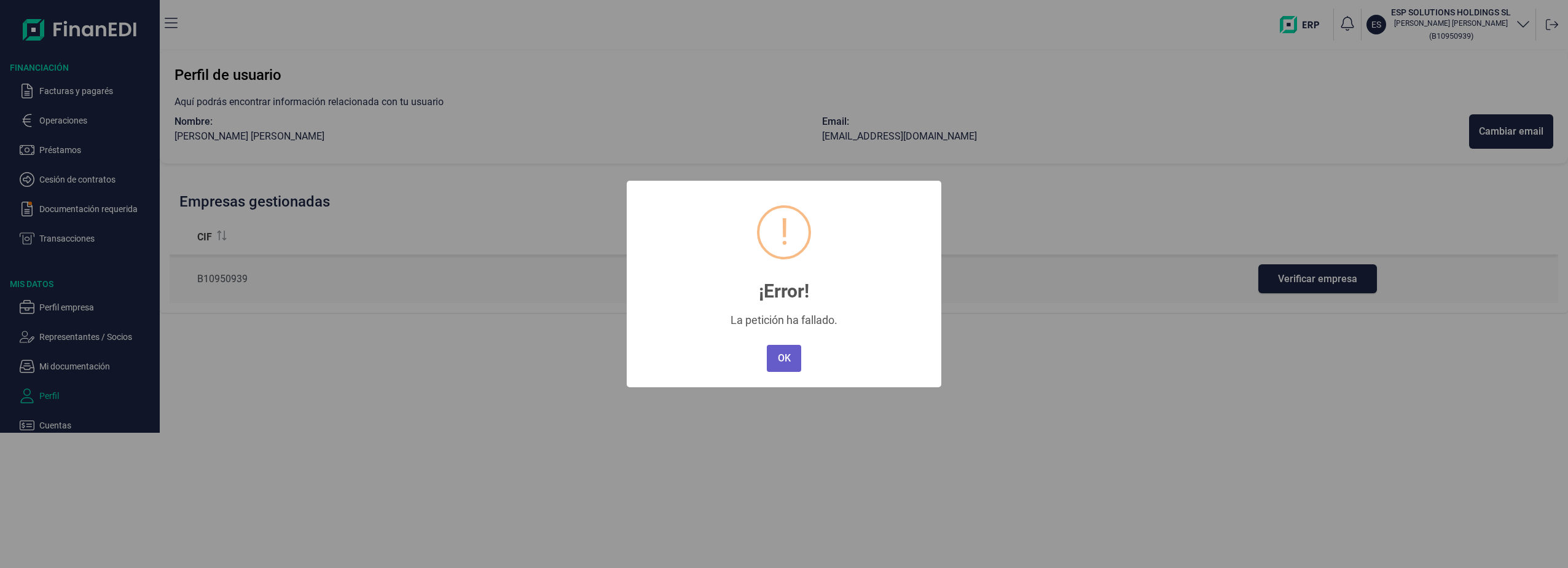
click at [785, 356] on button "OK" at bounding box center [784, 358] width 35 height 27
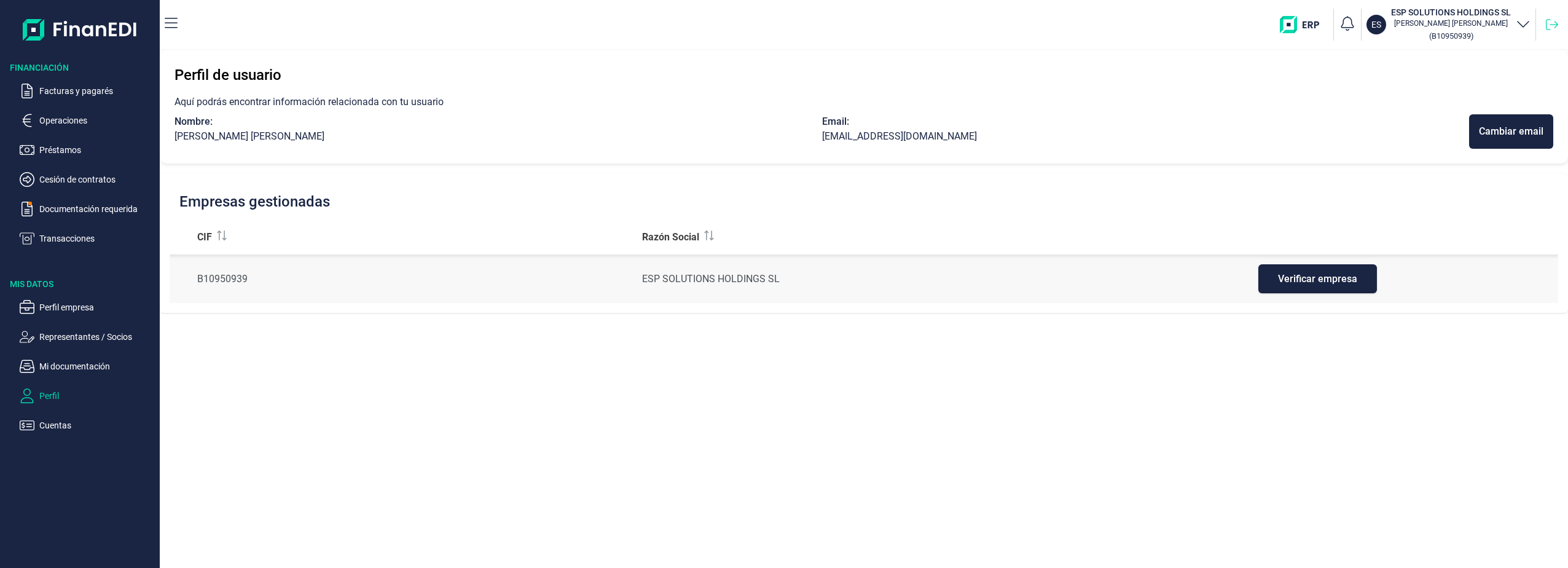
click at [1549, 26] on icon at bounding box center [1552, 25] width 13 height 13
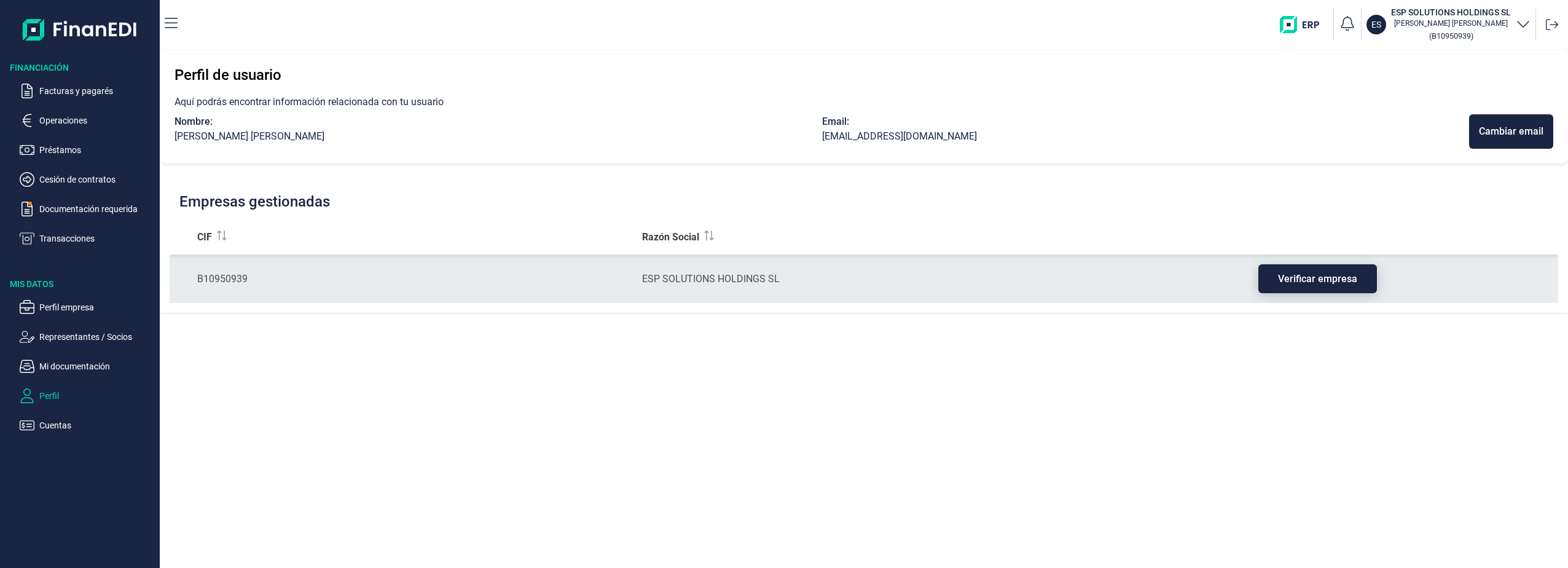
click at [1330, 270] on button "Verificar empresa" at bounding box center [1318, 279] width 118 height 29
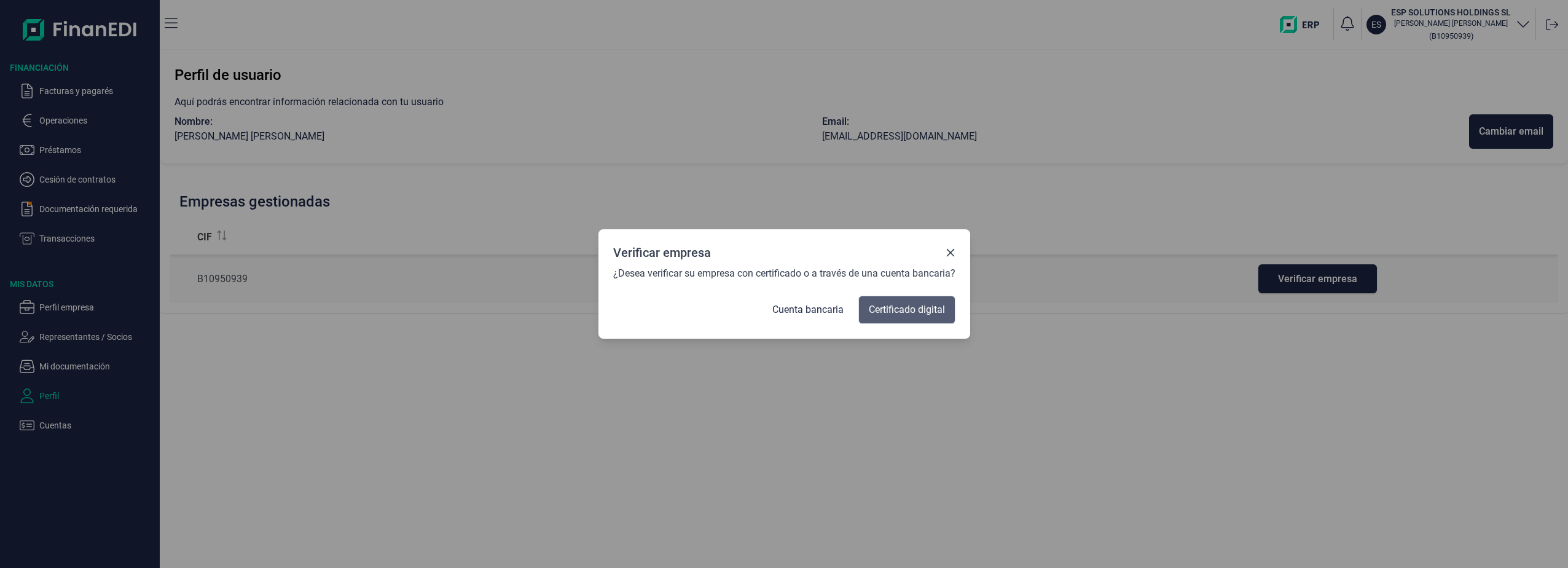
click at [900, 311] on span "Certificado digital" at bounding box center [907, 309] width 76 height 14
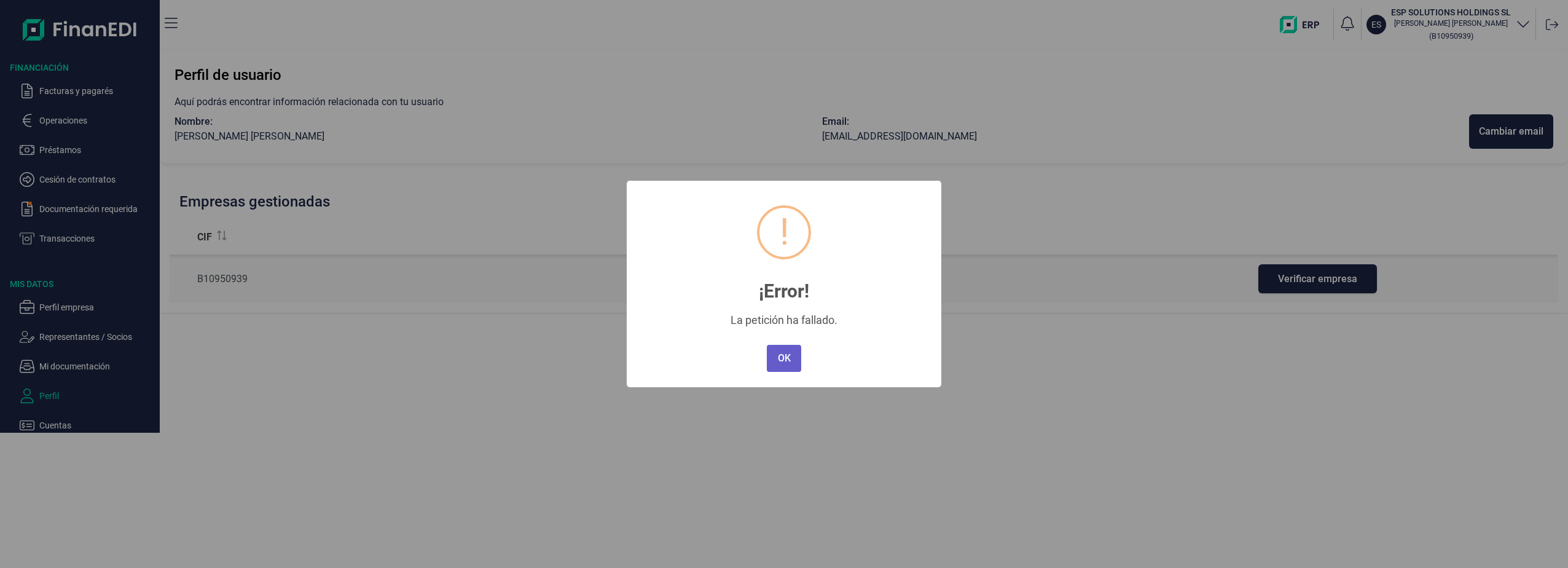
click at [789, 357] on button "OK" at bounding box center [784, 358] width 35 height 27
